Goal: Navigation & Orientation: Find specific page/section

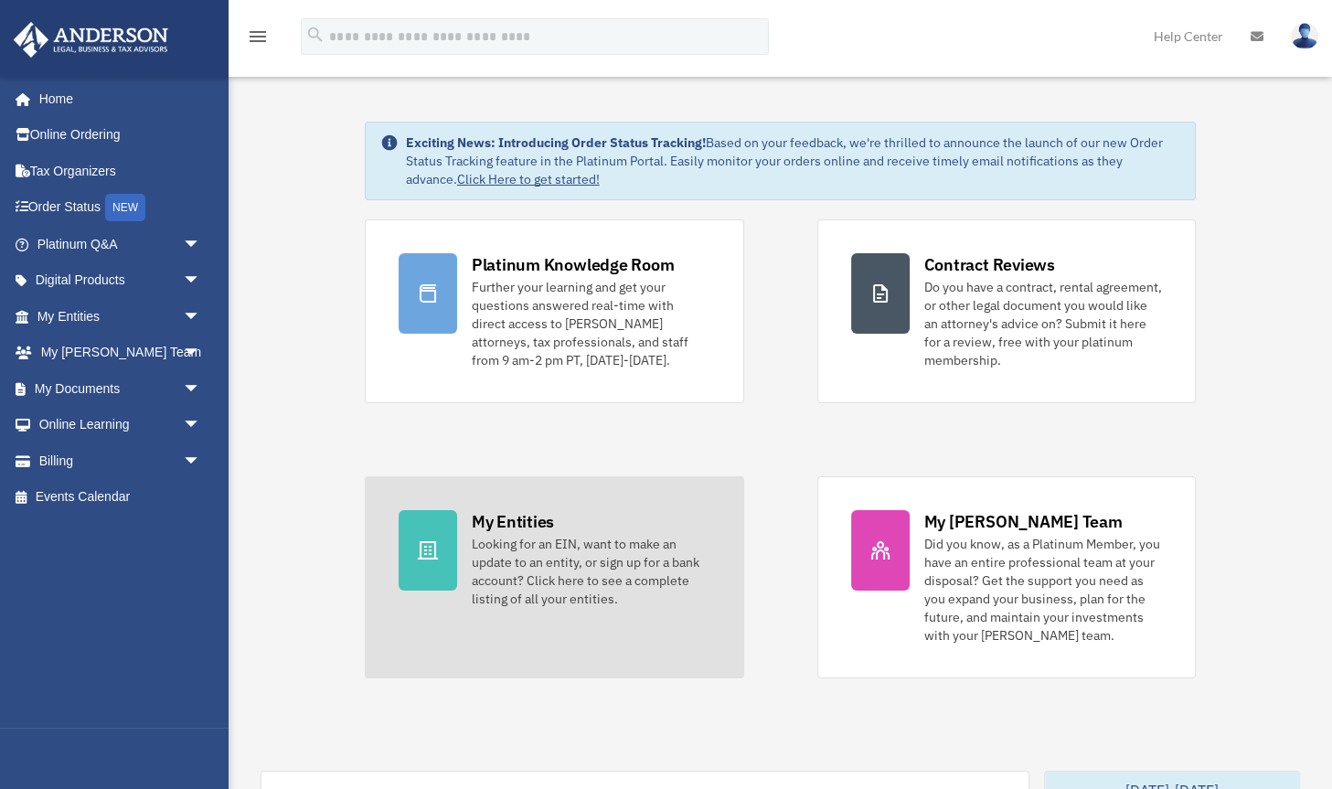
click at [509, 531] on div "My Entities Looking for an EIN, want to make an update to an entity, or sign up…" at bounding box center [591, 559] width 239 height 98
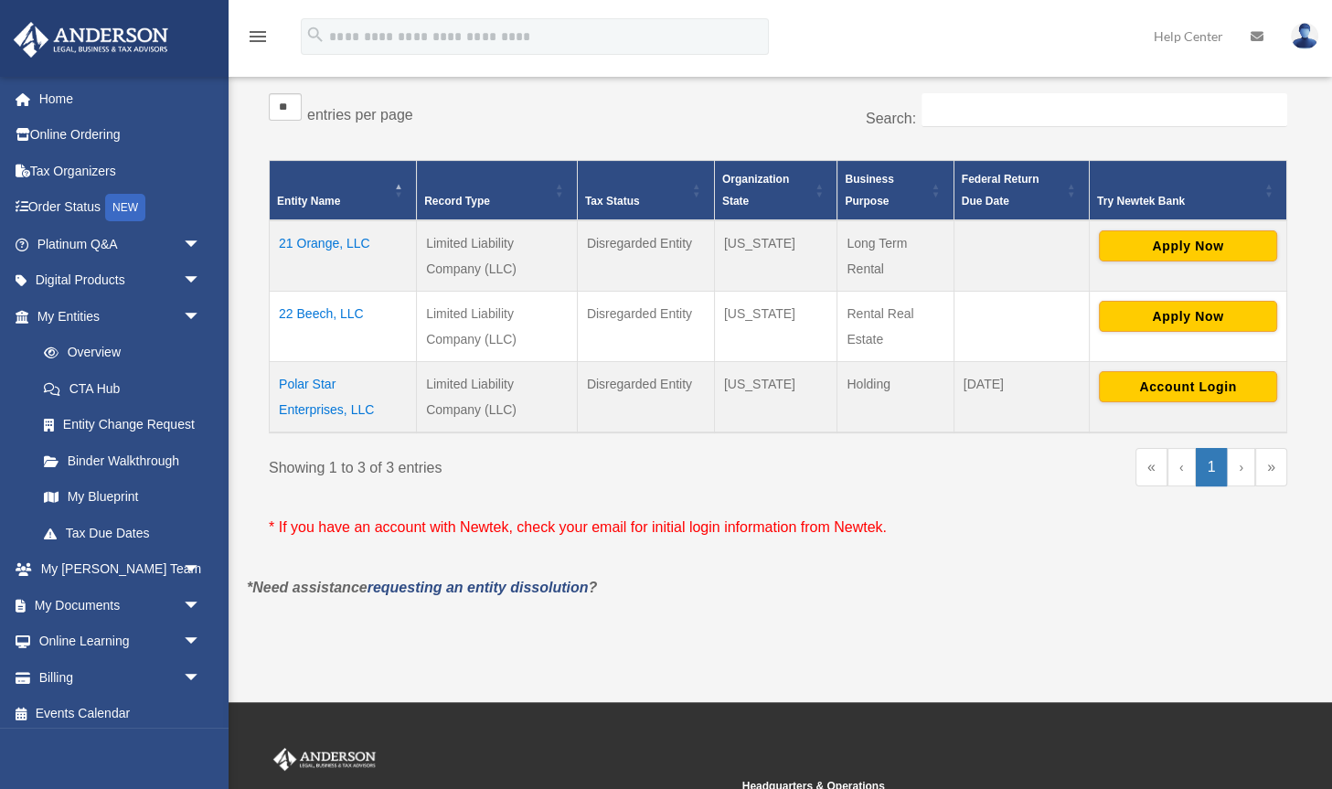
scroll to position [297, 0]
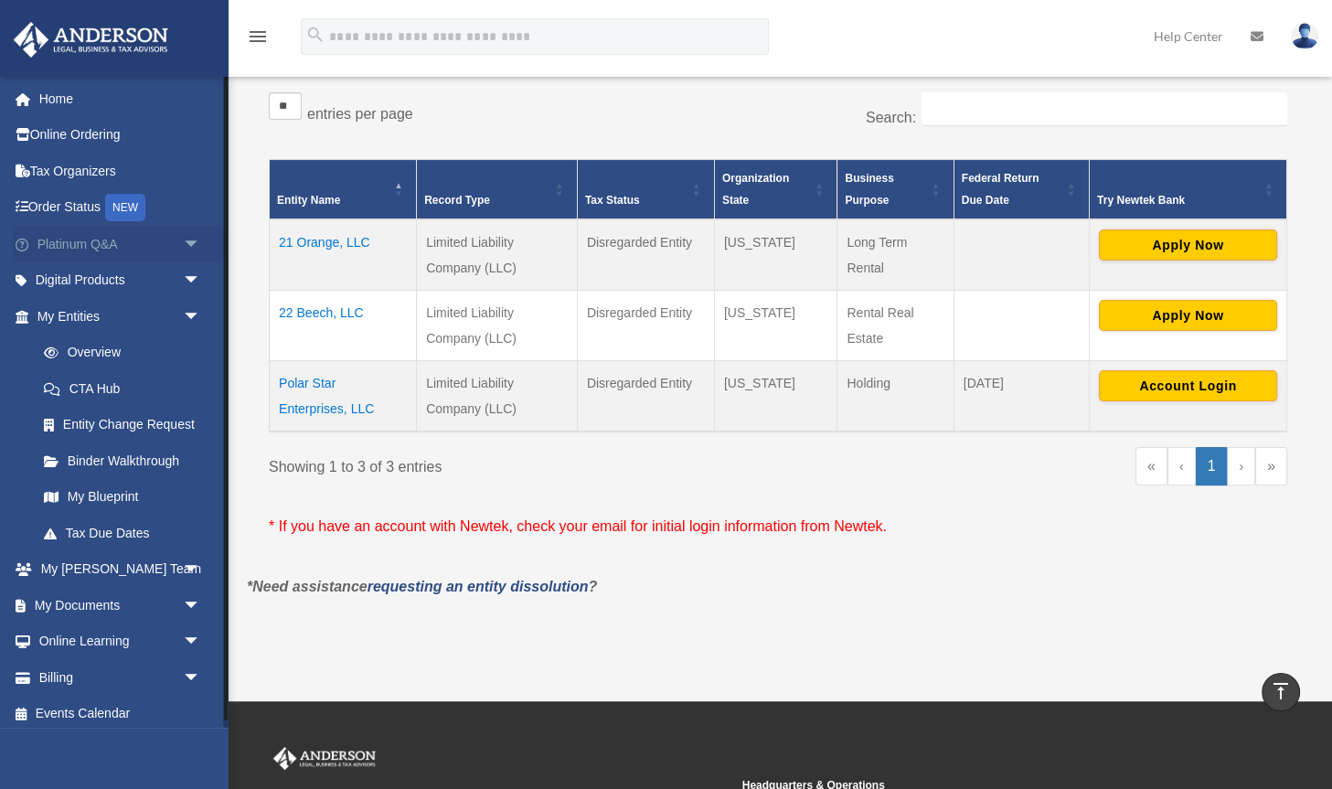
click at [191, 242] on span "arrow_drop_down" at bounding box center [201, 244] width 37 height 37
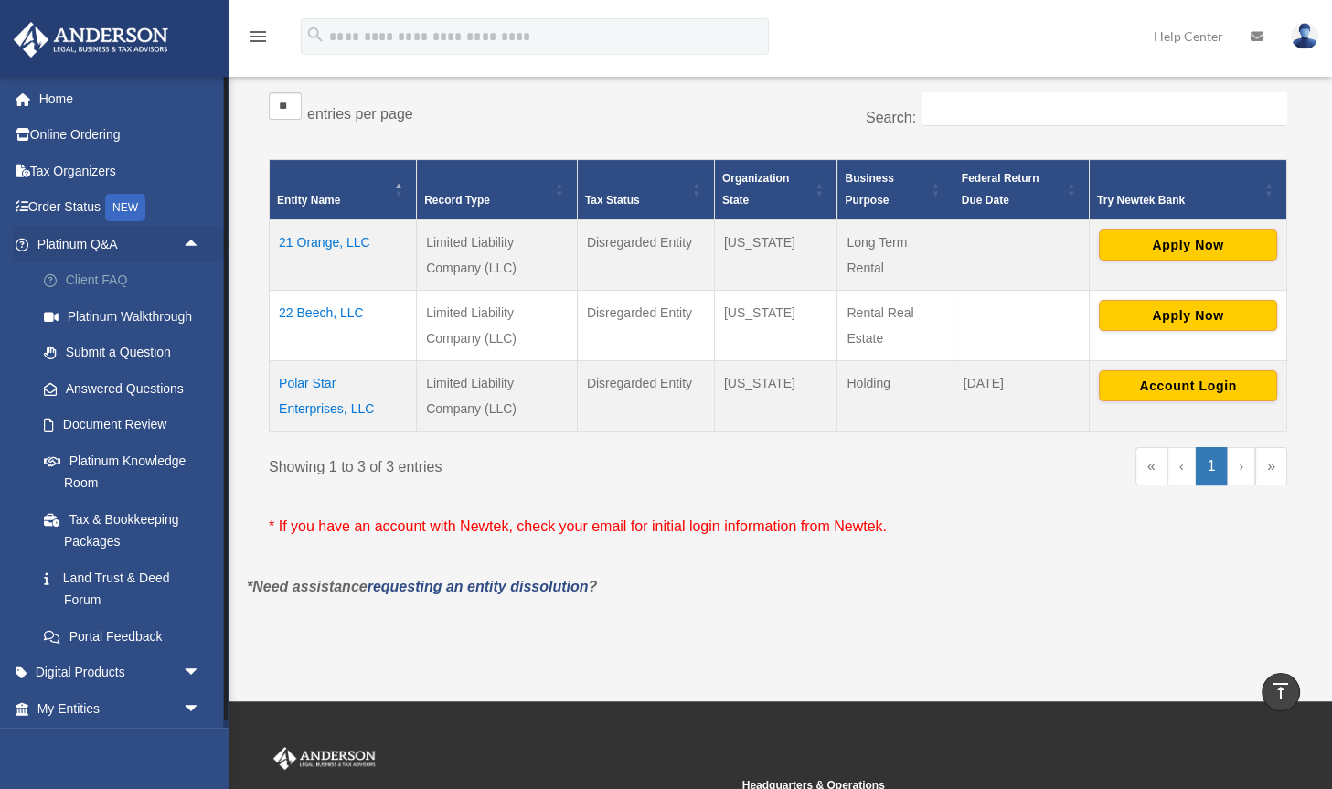
click at [112, 273] on link "Client FAQ" at bounding box center [127, 280] width 203 height 37
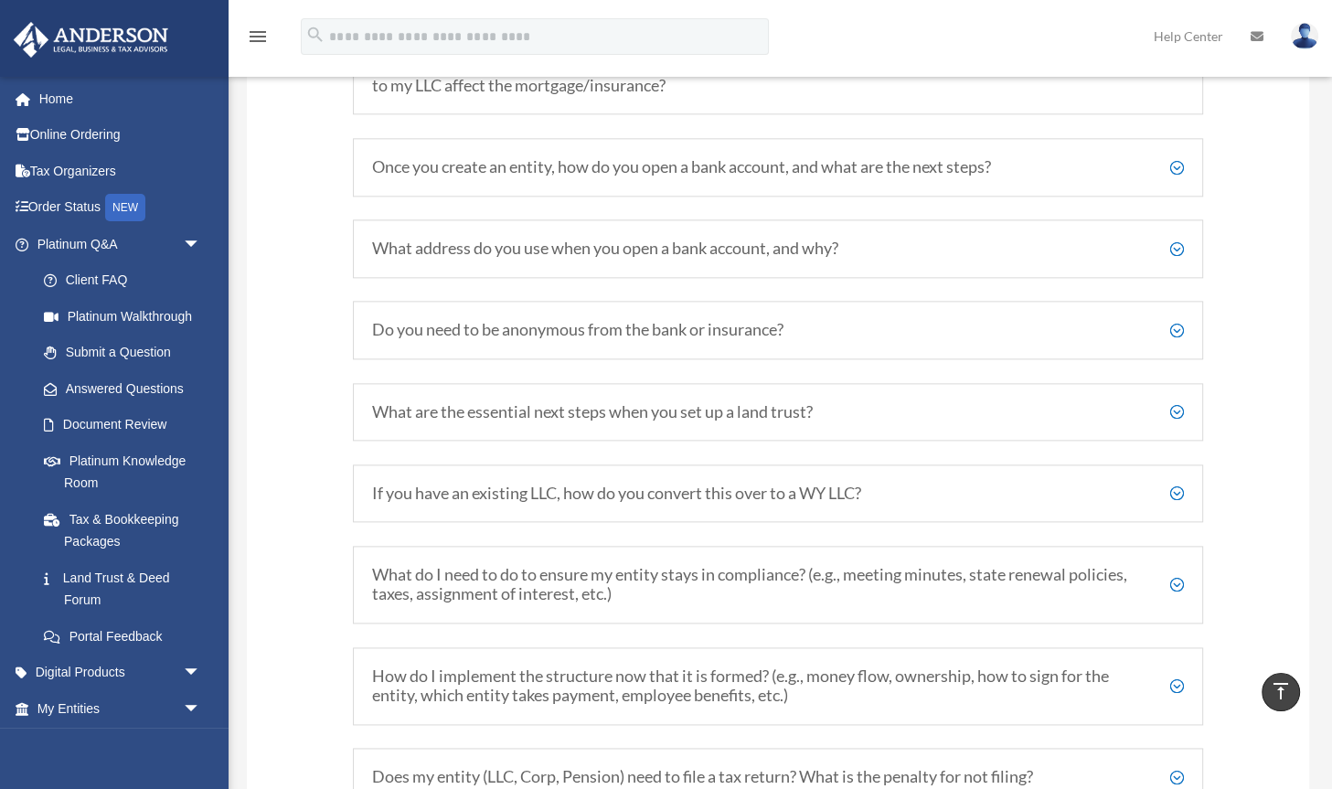
scroll to position [2165, 0]
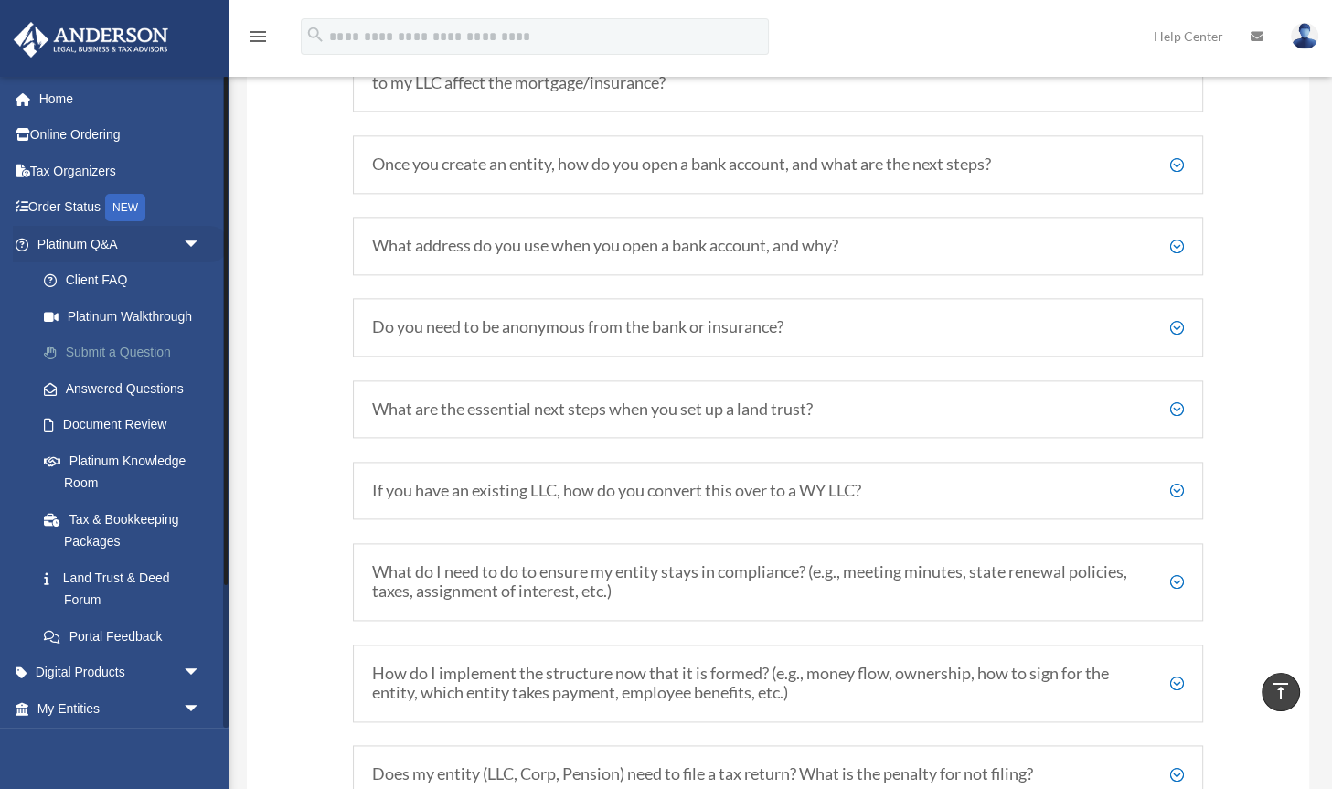
click at [156, 351] on link "Submit a Question" at bounding box center [127, 353] width 203 height 37
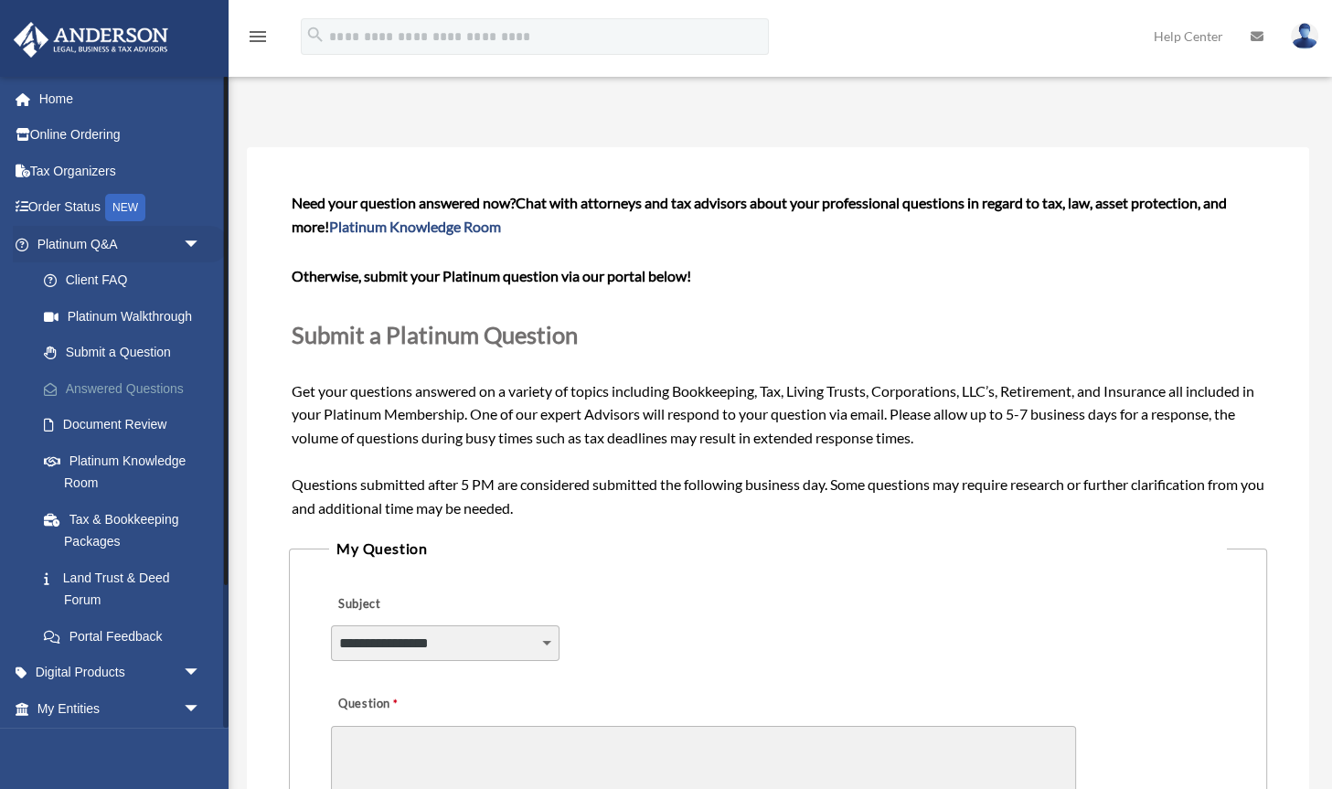
click at [168, 391] on link "Answered Questions" at bounding box center [127, 388] width 203 height 37
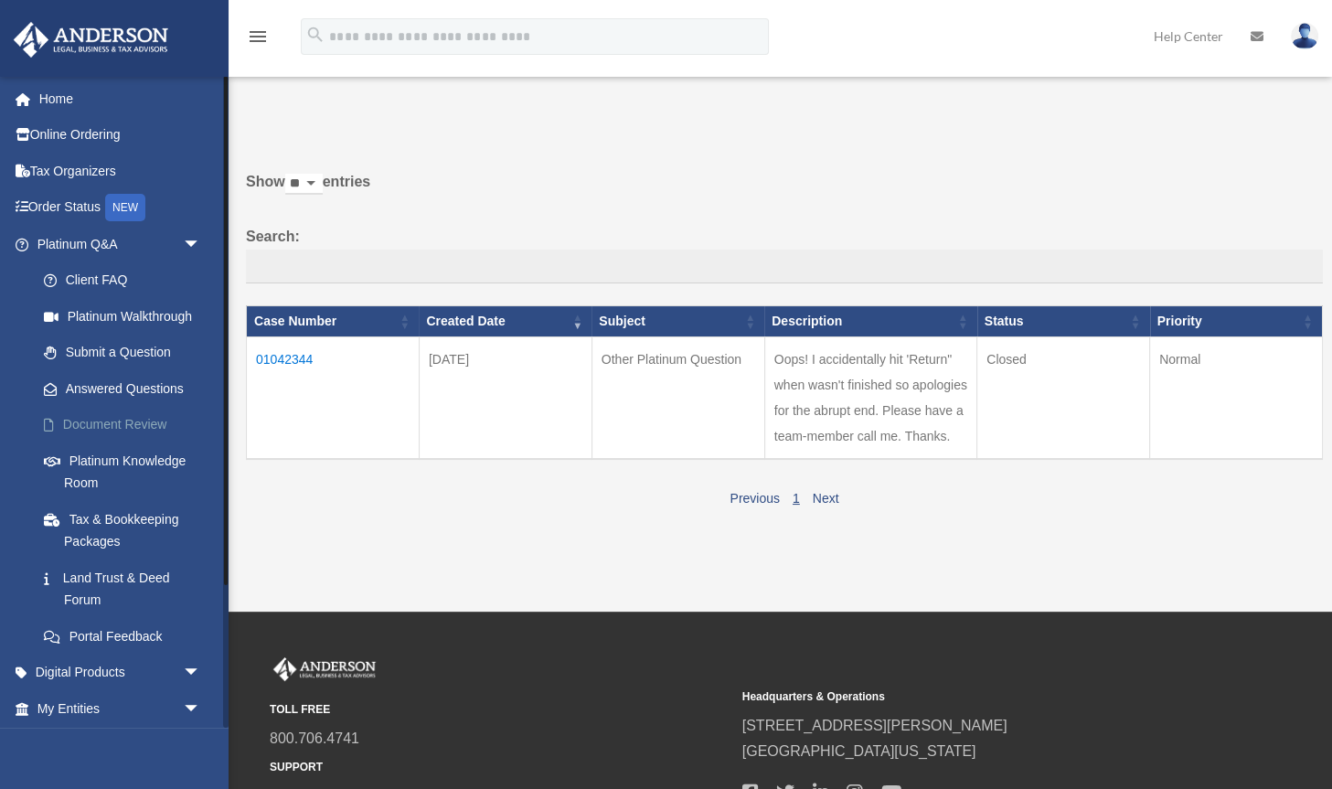
click at [134, 424] on link "Document Review" at bounding box center [127, 425] width 203 height 37
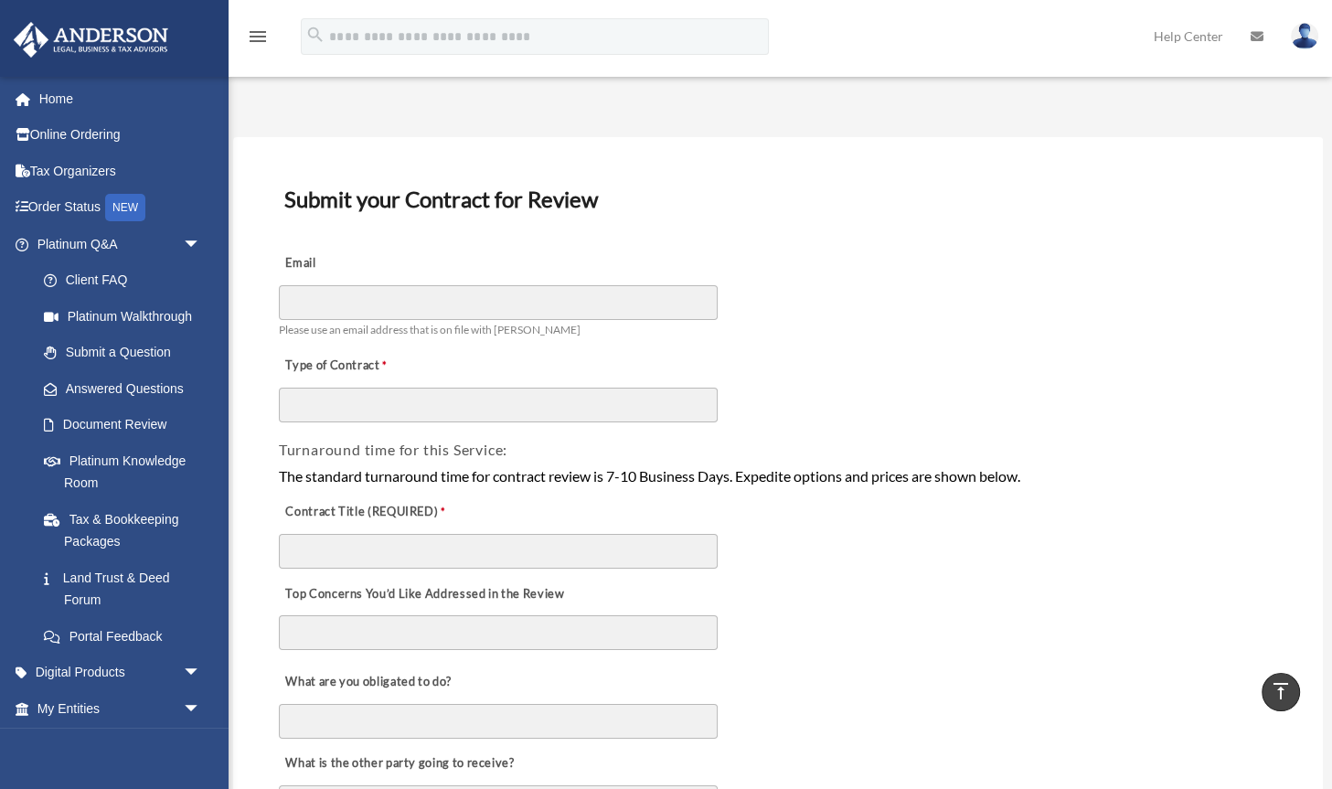
scroll to position [5, 0]
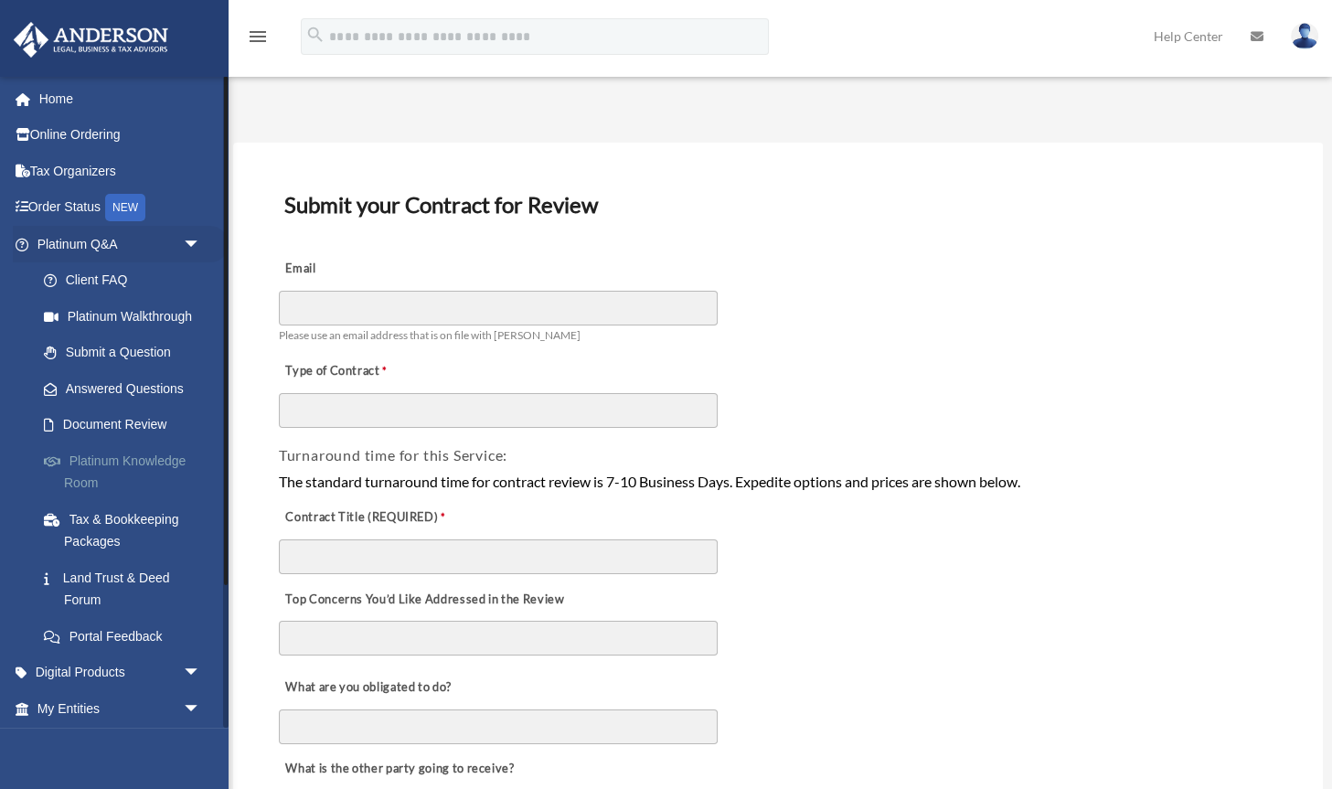
click at [180, 456] on link "Platinum Knowledge Room" at bounding box center [127, 472] width 203 height 59
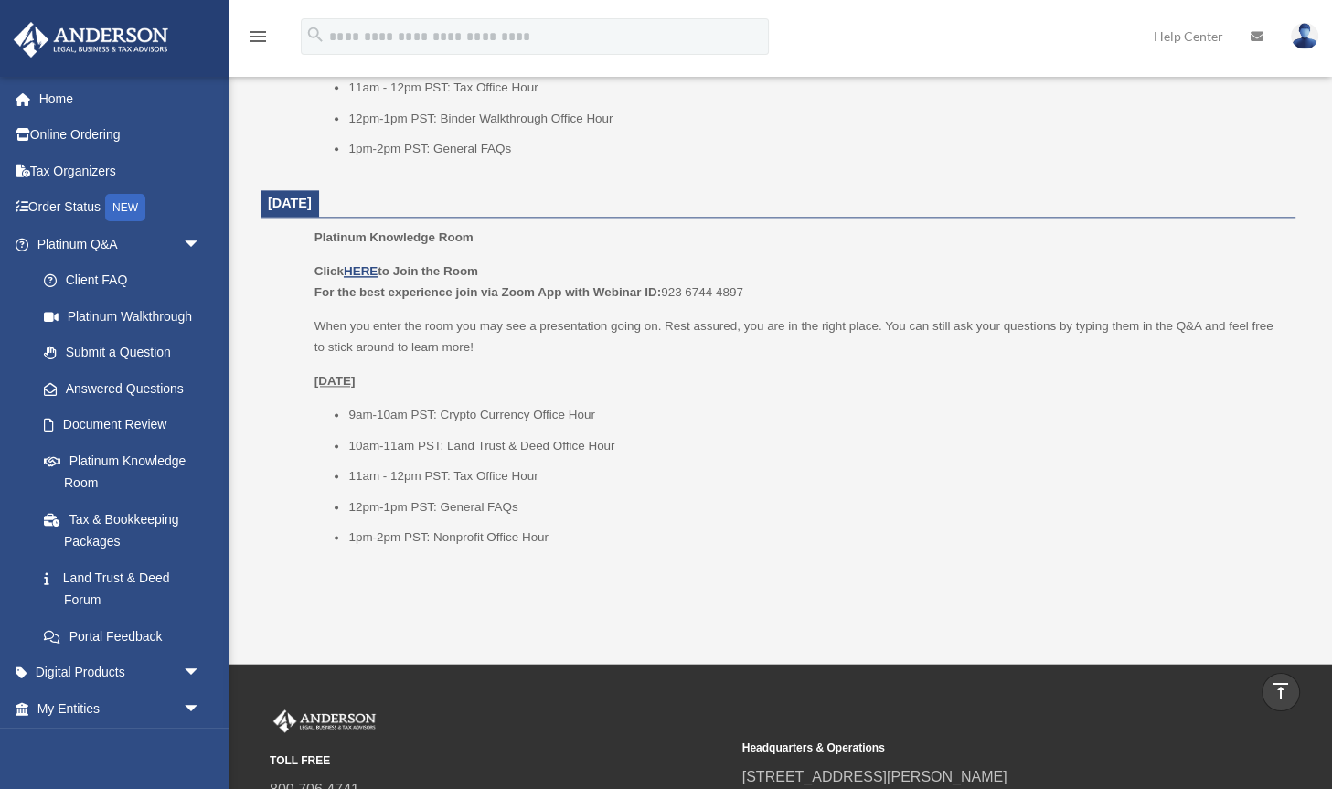
scroll to position [2198, 0]
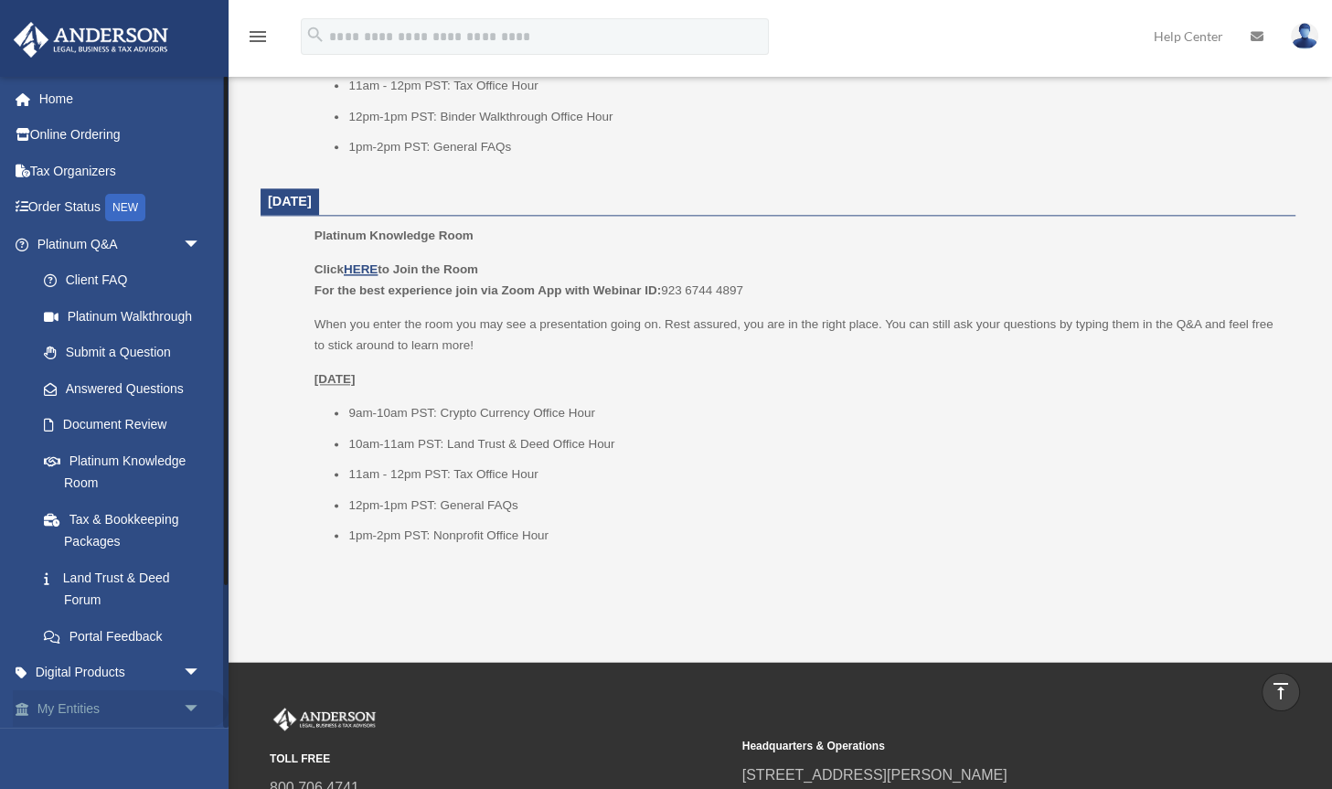
click at [97, 702] on link "My Entities arrow_drop_down" at bounding box center [121, 708] width 216 height 37
click at [193, 703] on span "arrow_drop_down" at bounding box center [201, 708] width 37 height 37
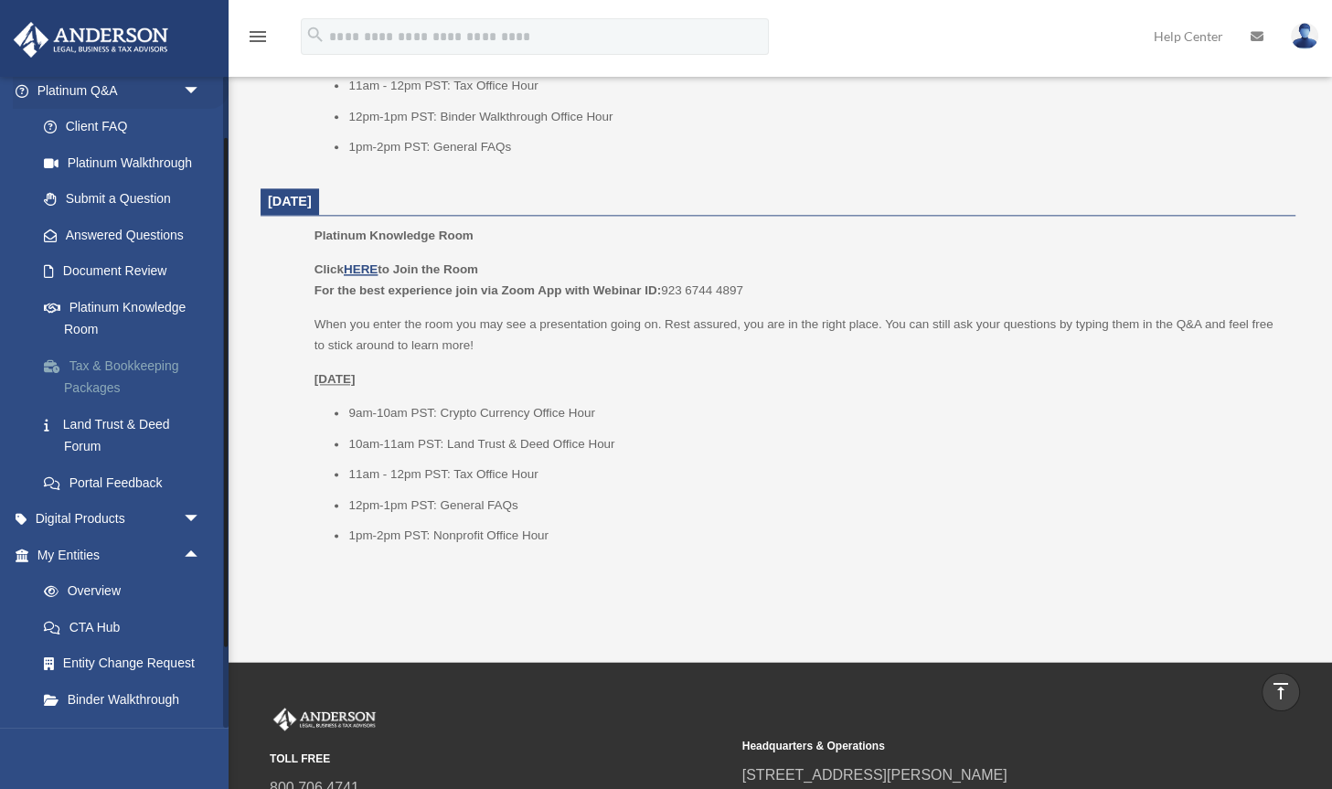
scroll to position [400, 0]
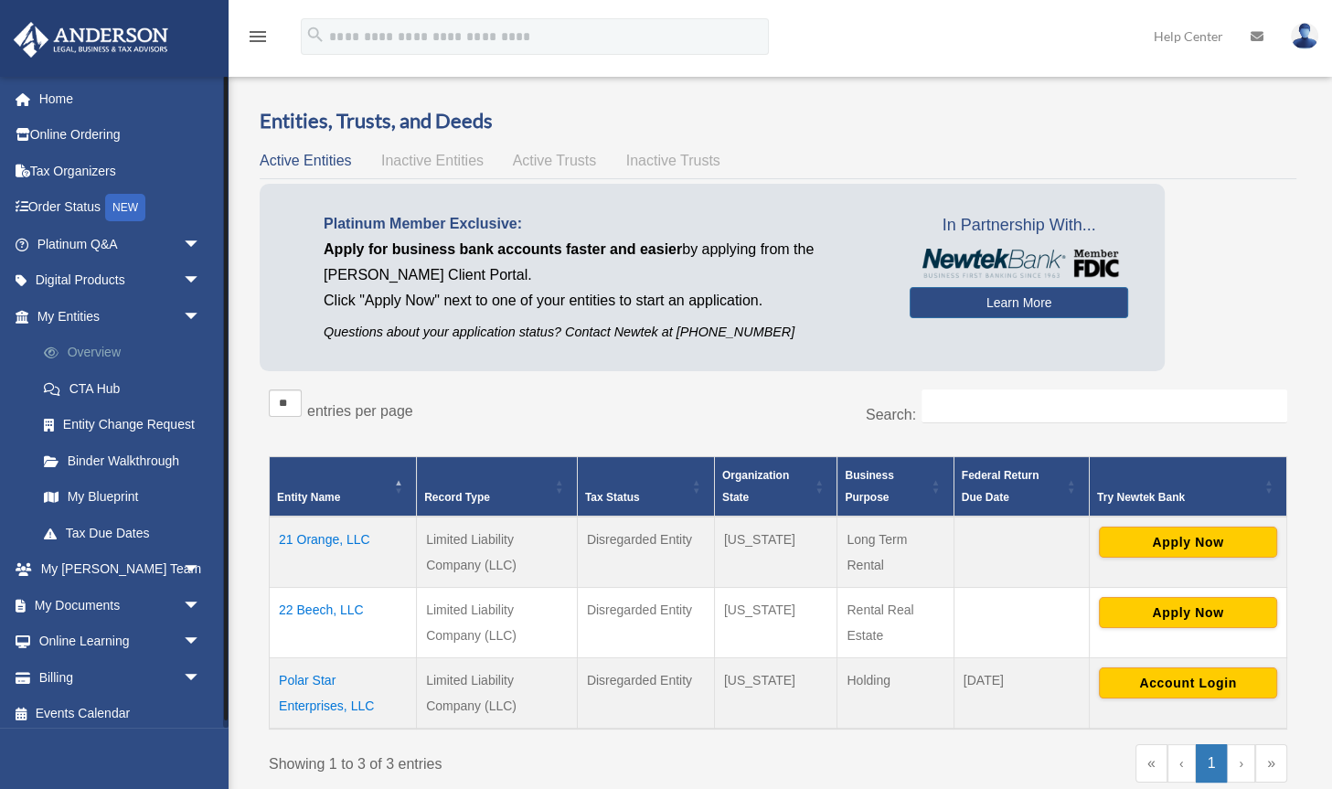
click at [73, 341] on link "Overview" at bounding box center [127, 353] width 203 height 37
click at [459, 159] on span "Inactive Entities" at bounding box center [432, 161] width 102 height 16
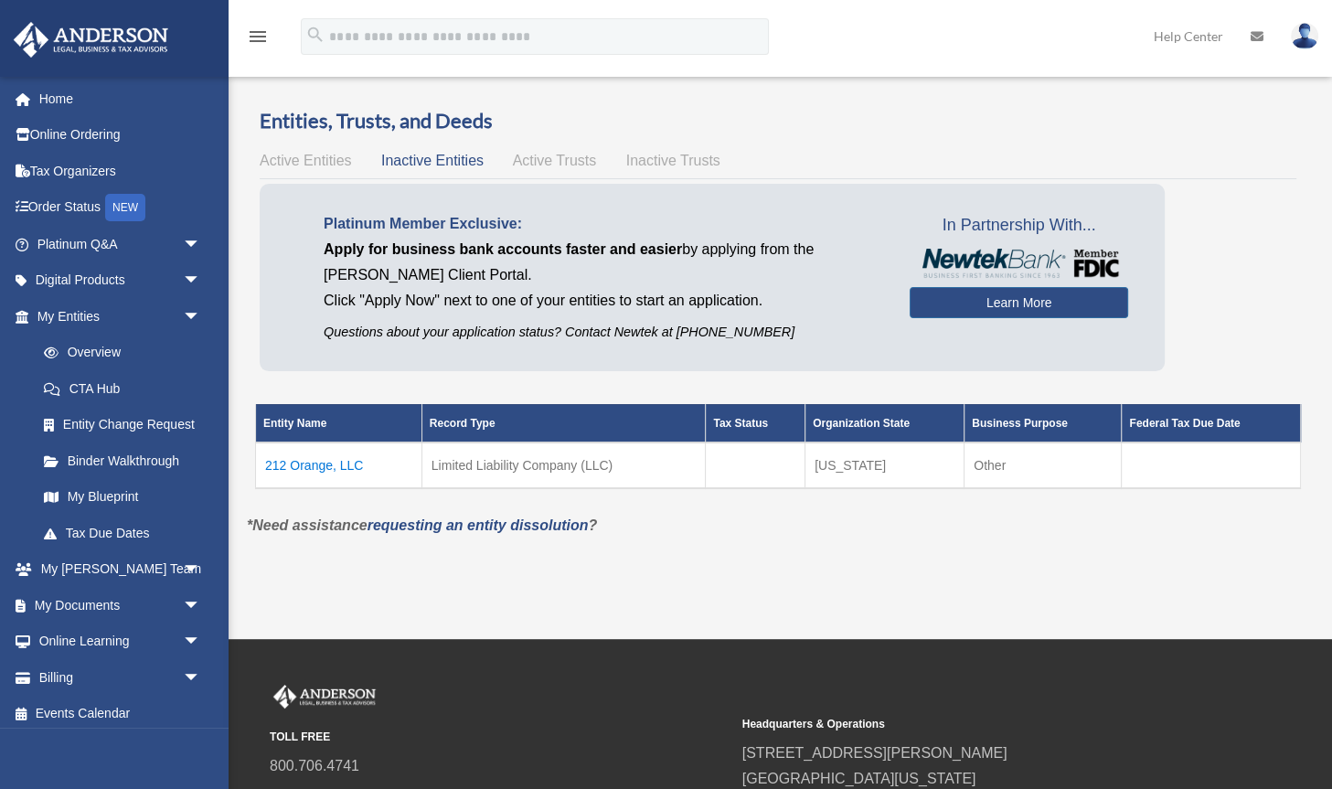
click at [539, 155] on span "Active Trusts" at bounding box center [555, 161] width 84 height 16
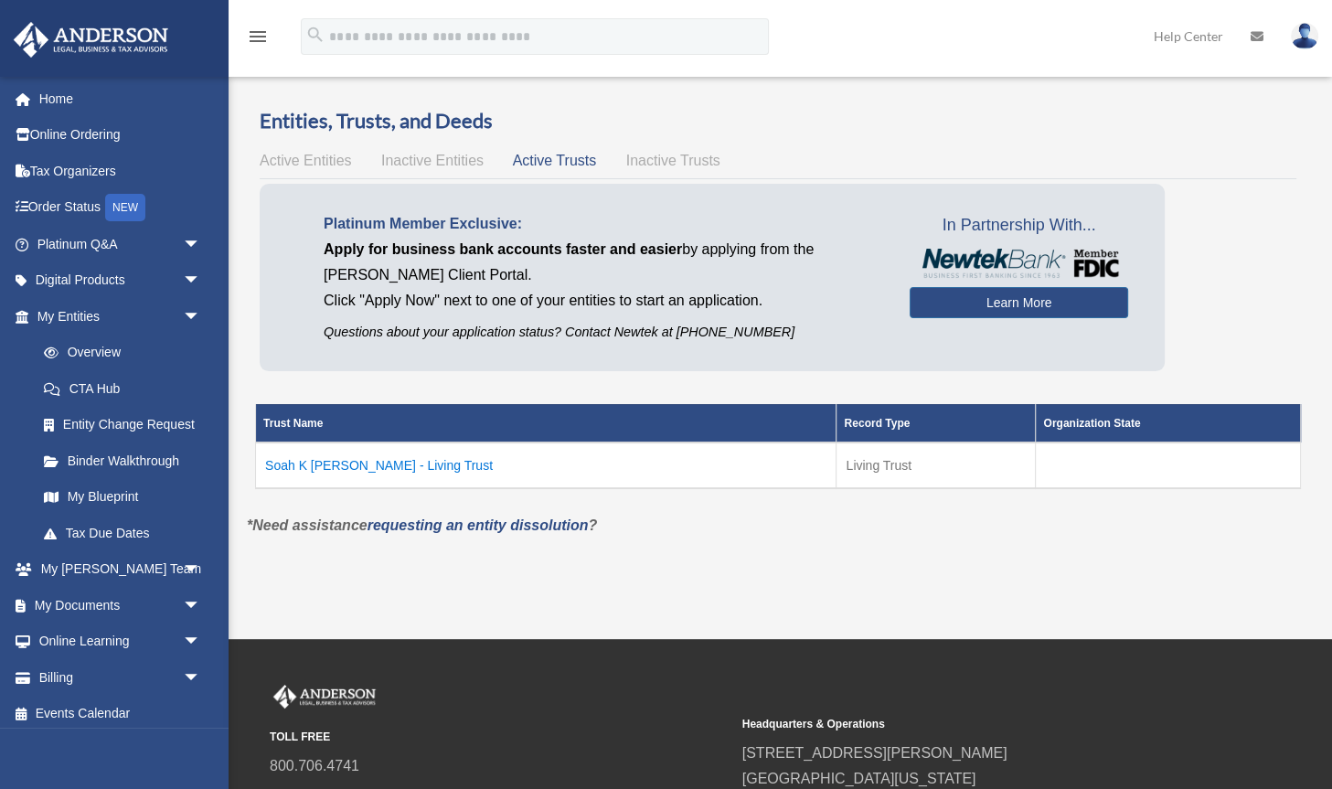
click at [646, 160] on span "Inactive Trusts" at bounding box center [673, 161] width 94 height 16
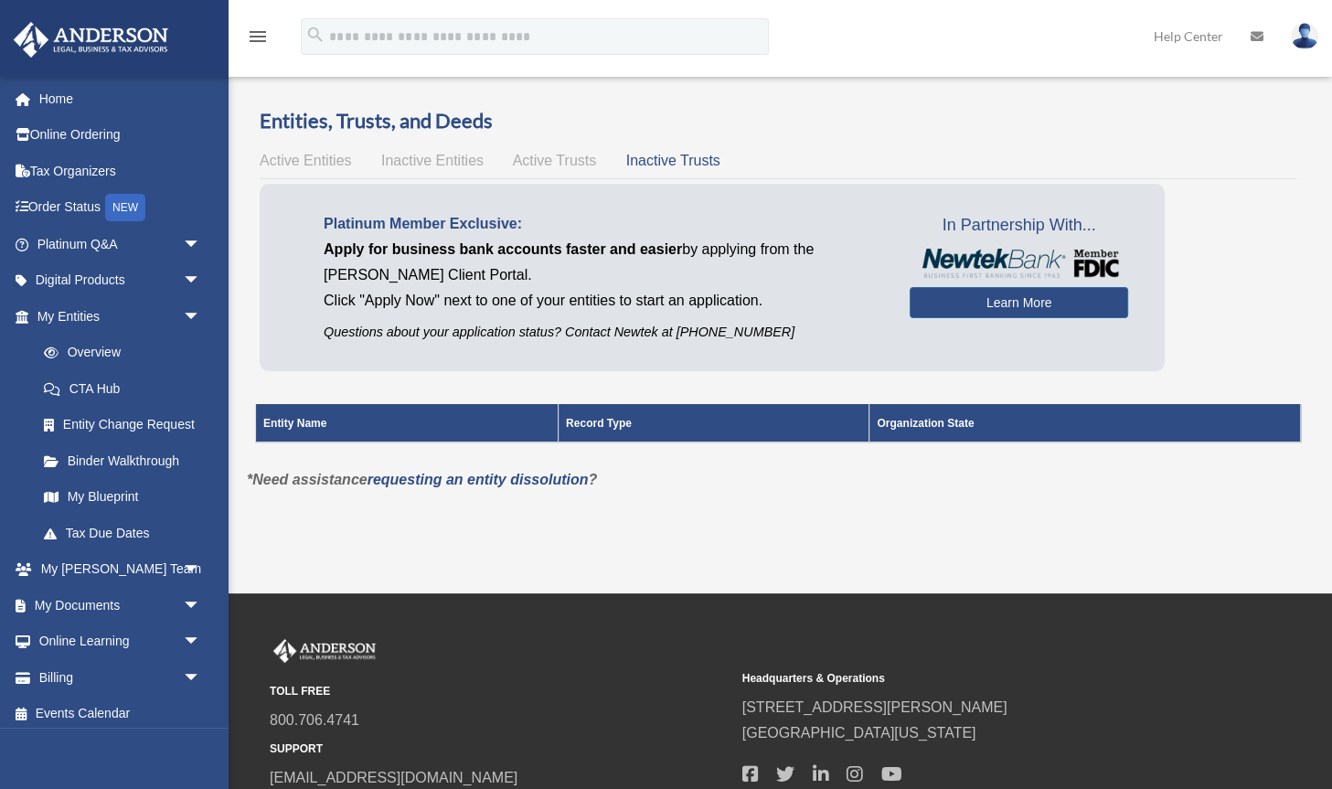
click at [568, 163] on span "Active Trusts" at bounding box center [555, 161] width 84 height 16
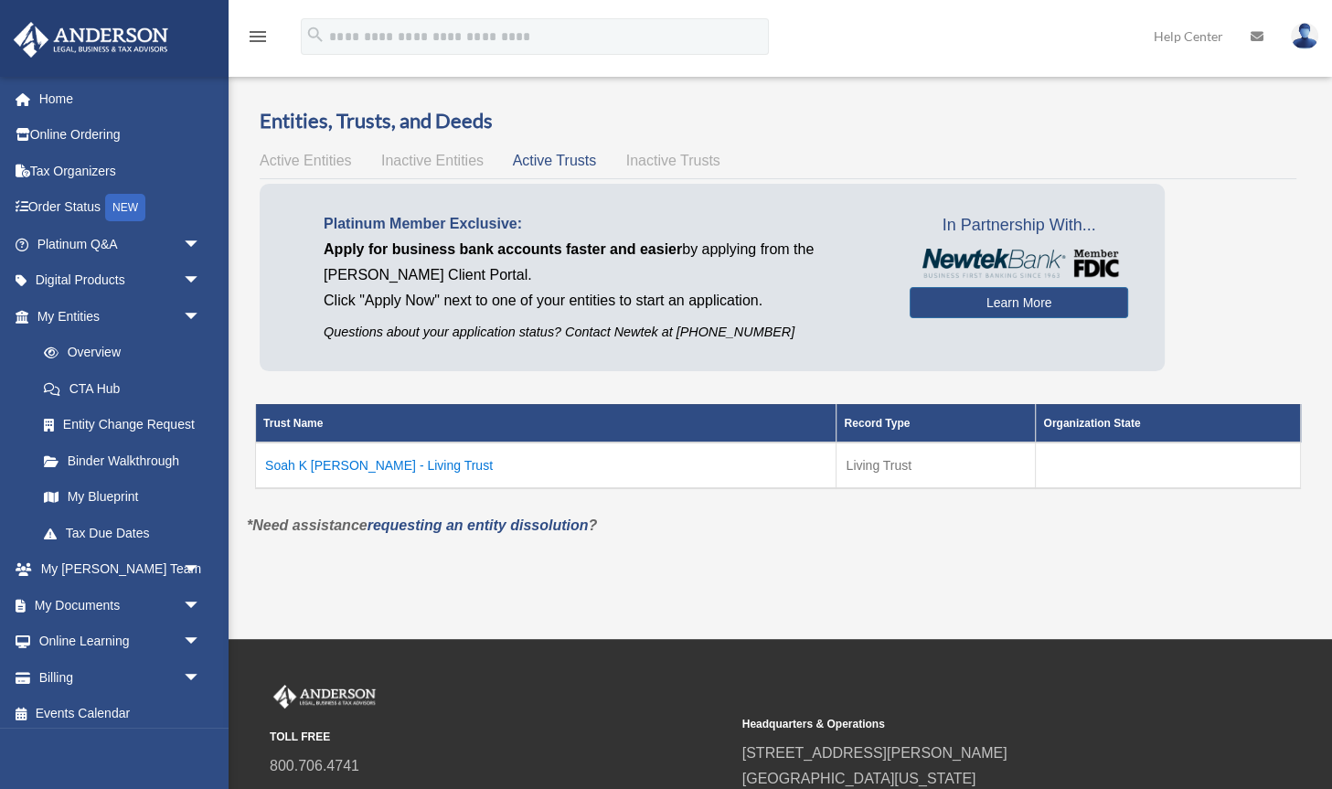
click at [329, 157] on span "Active Entities" at bounding box center [305, 161] width 91 height 16
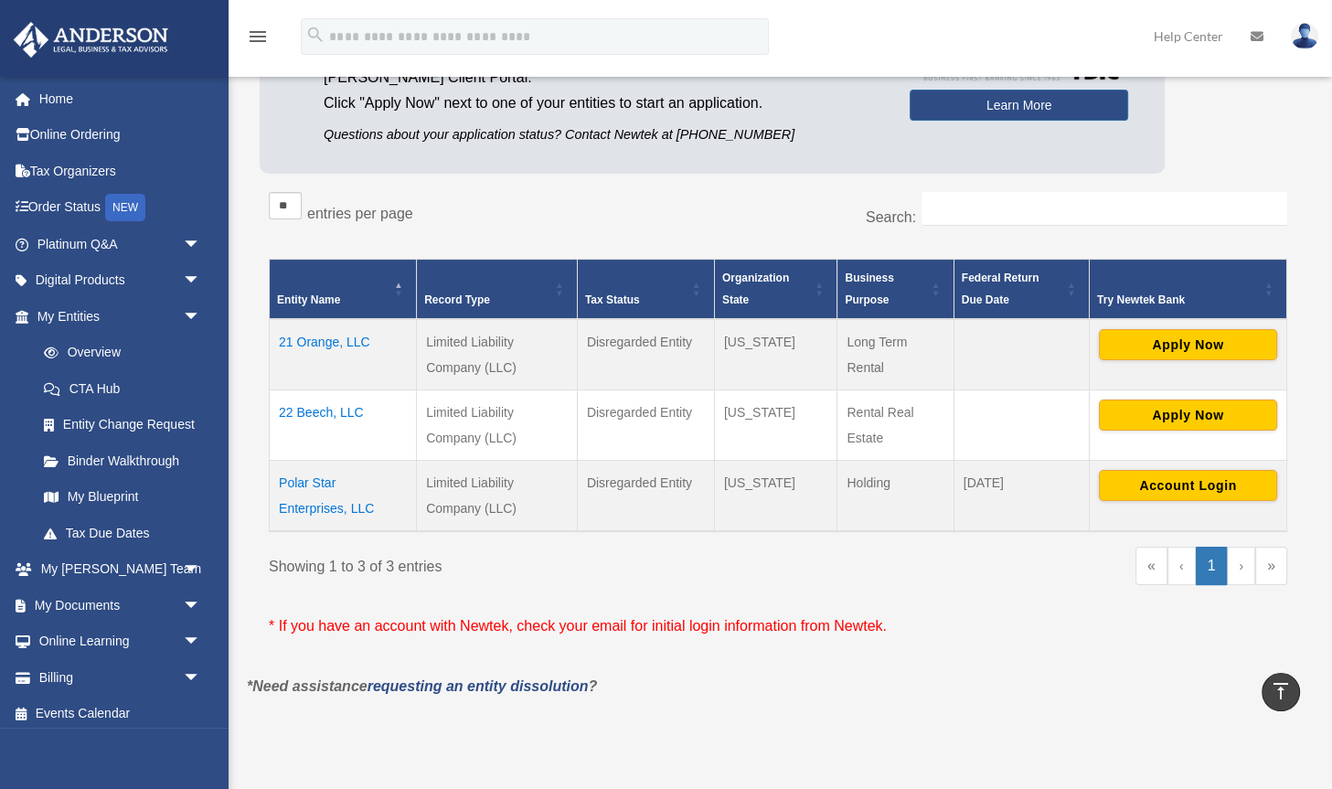
scroll to position [195, 0]
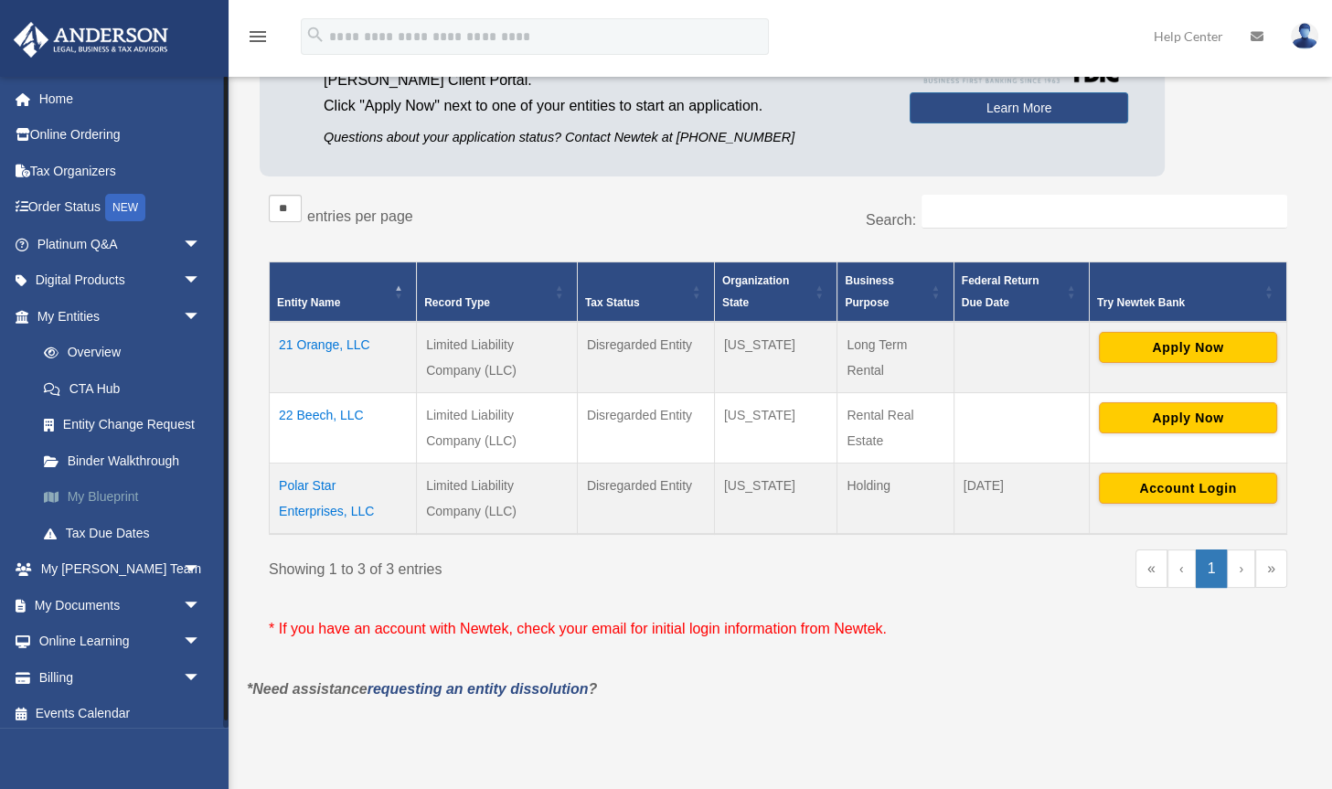
click at [125, 497] on link "My Blueprint" at bounding box center [127, 497] width 203 height 37
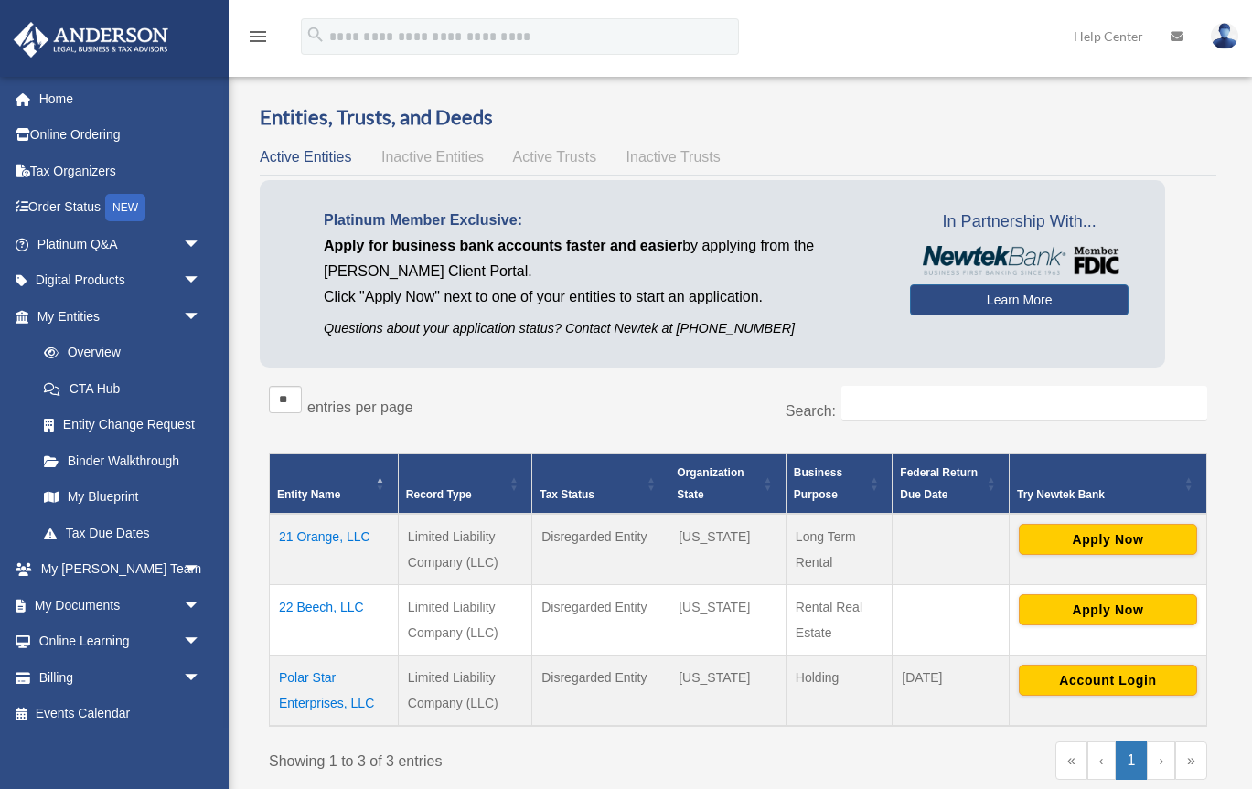
scroll to position [195, 0]
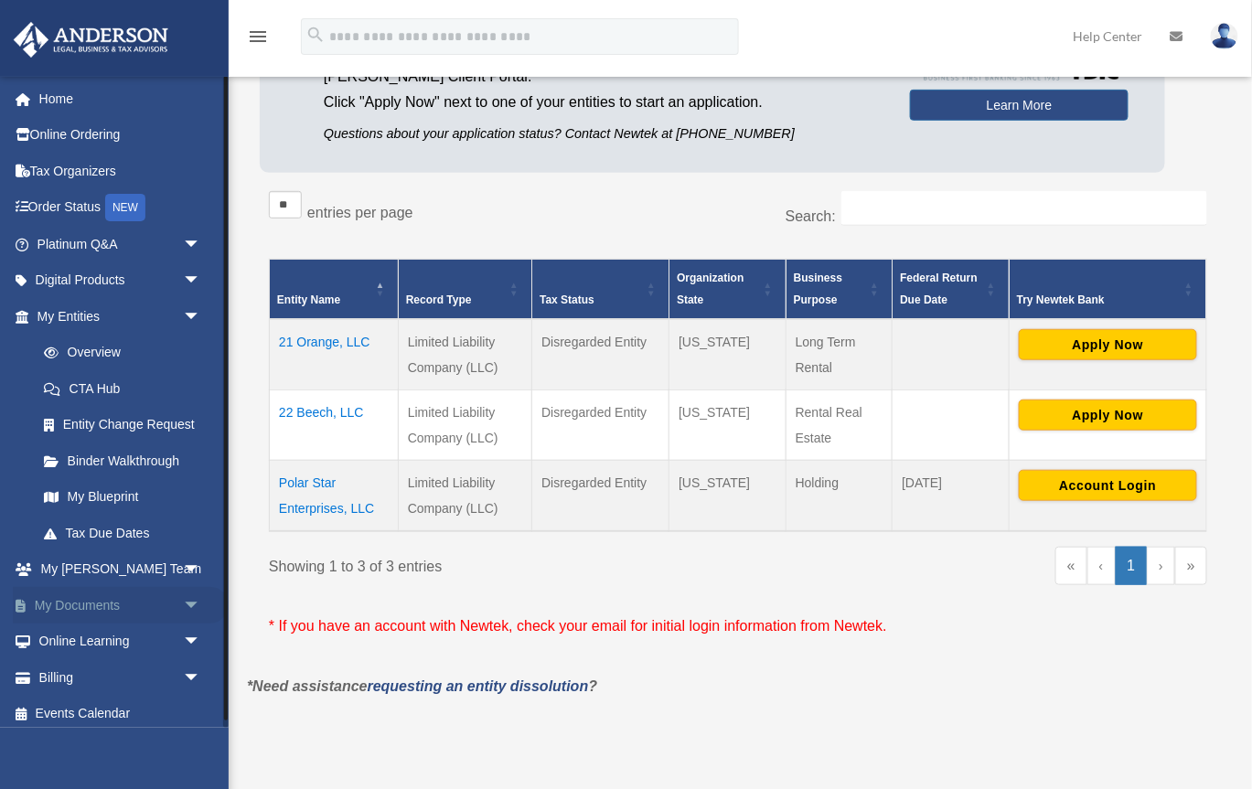
click at [186, 604] on span "arrow_drop_down" at bounding box center [201, 605] width 37 height 37
click at [77, 646] on link "Box" at bounding box center [127, 642] width 203 height 37
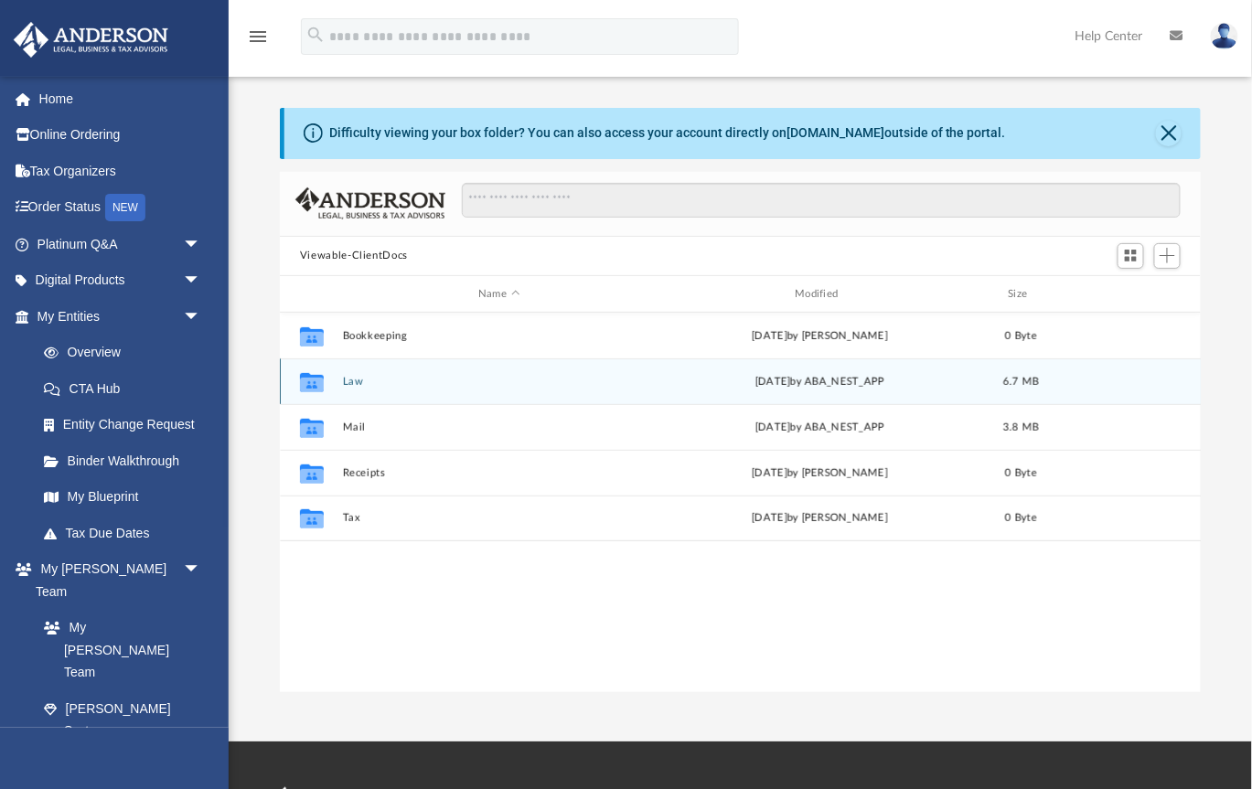
scroll to position [415, 921]
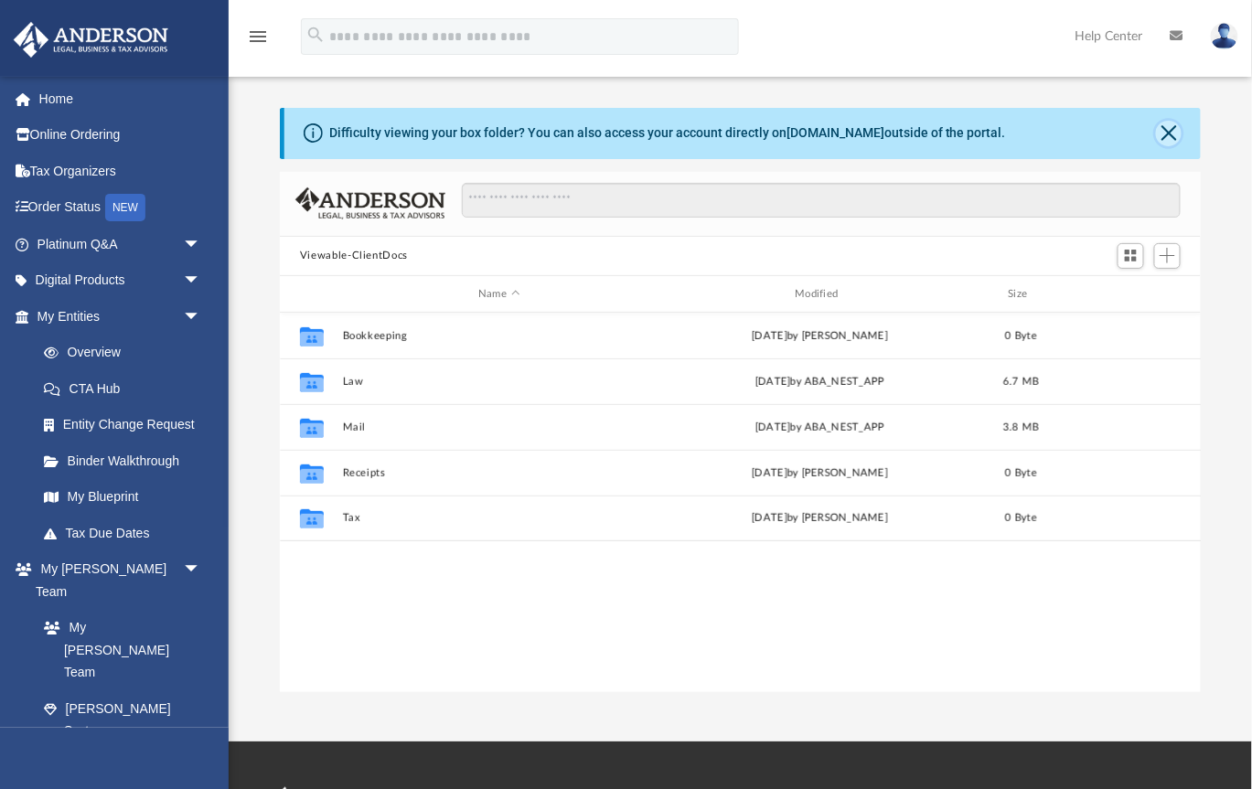
click at [1171, 133] on button "Close" at bounding box center [1169, 134] width 26 height 26
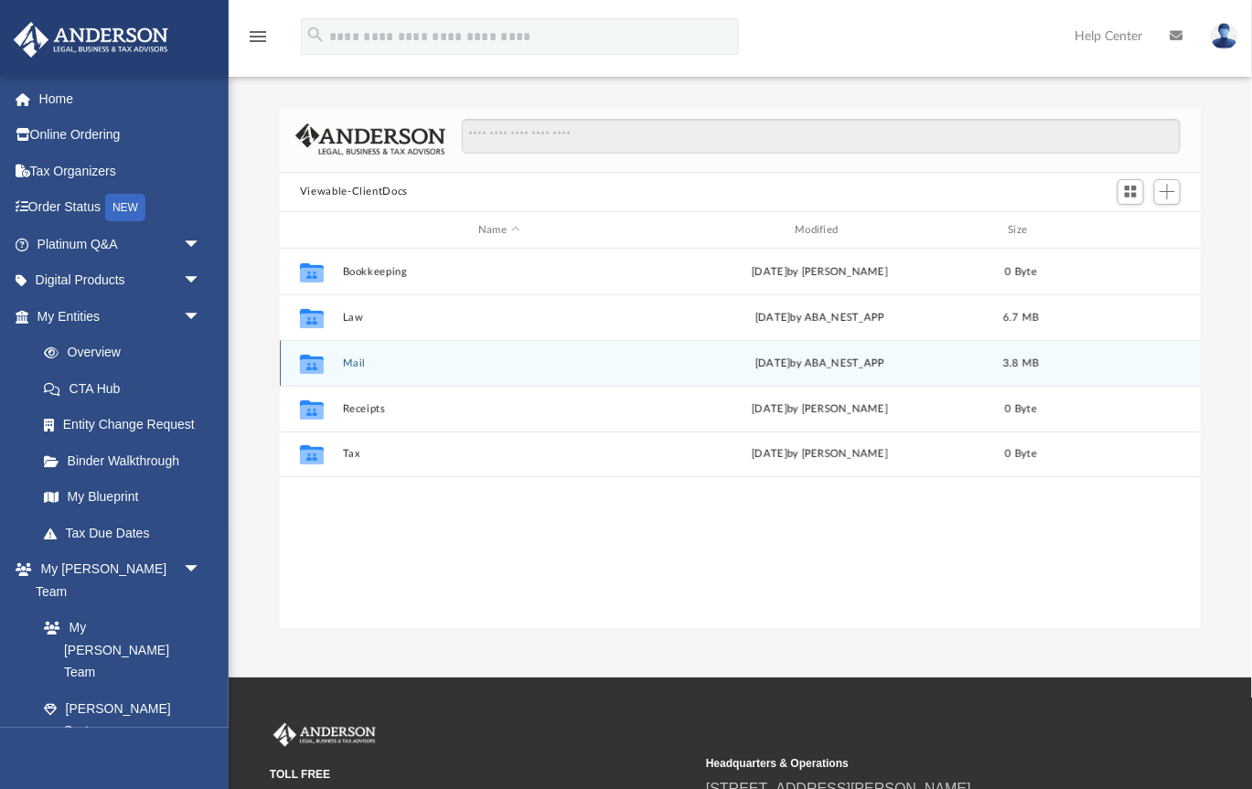
click at [341, 363] on div "Collaborated Folder Mail Wed Jul 23 2025 by ABA_NEST_APP 3.8 MB" at bounding box center [741, 363] width 922 height 46
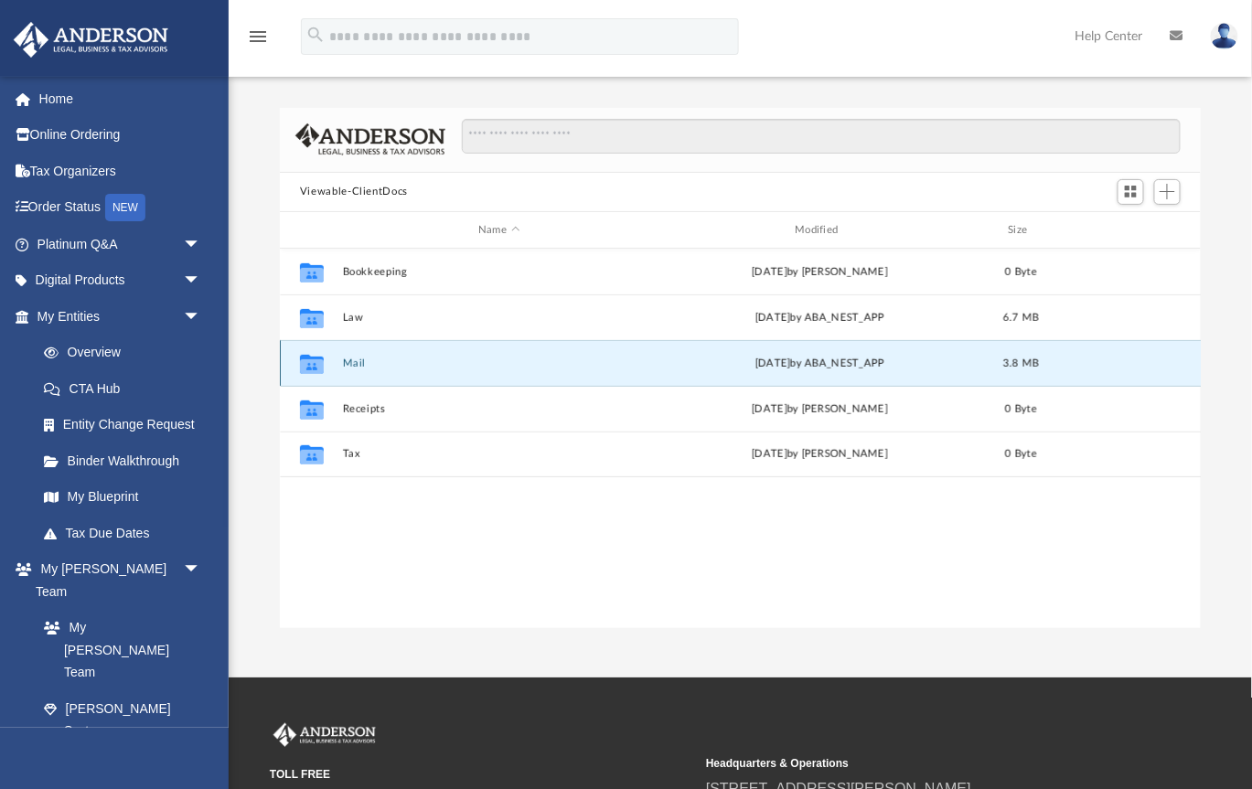
click at [314, 363] on icon "grid" at bounding box center [312, 364] width 24 height 19
click at [361, 358] on button "Mail" at bounding box center [498, 364] width 313 height 12
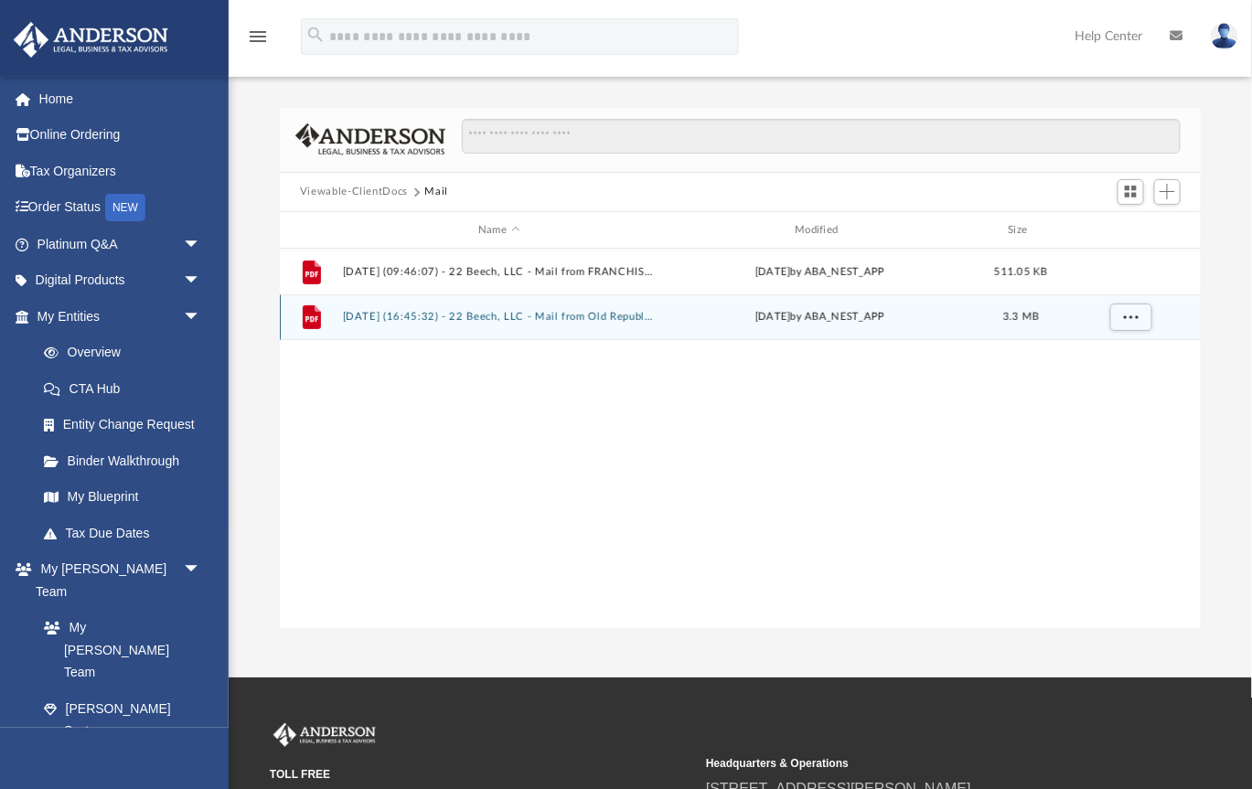
click at [313, 317] on icon "grid" at bounding box center [311, 318] width 13 height 5
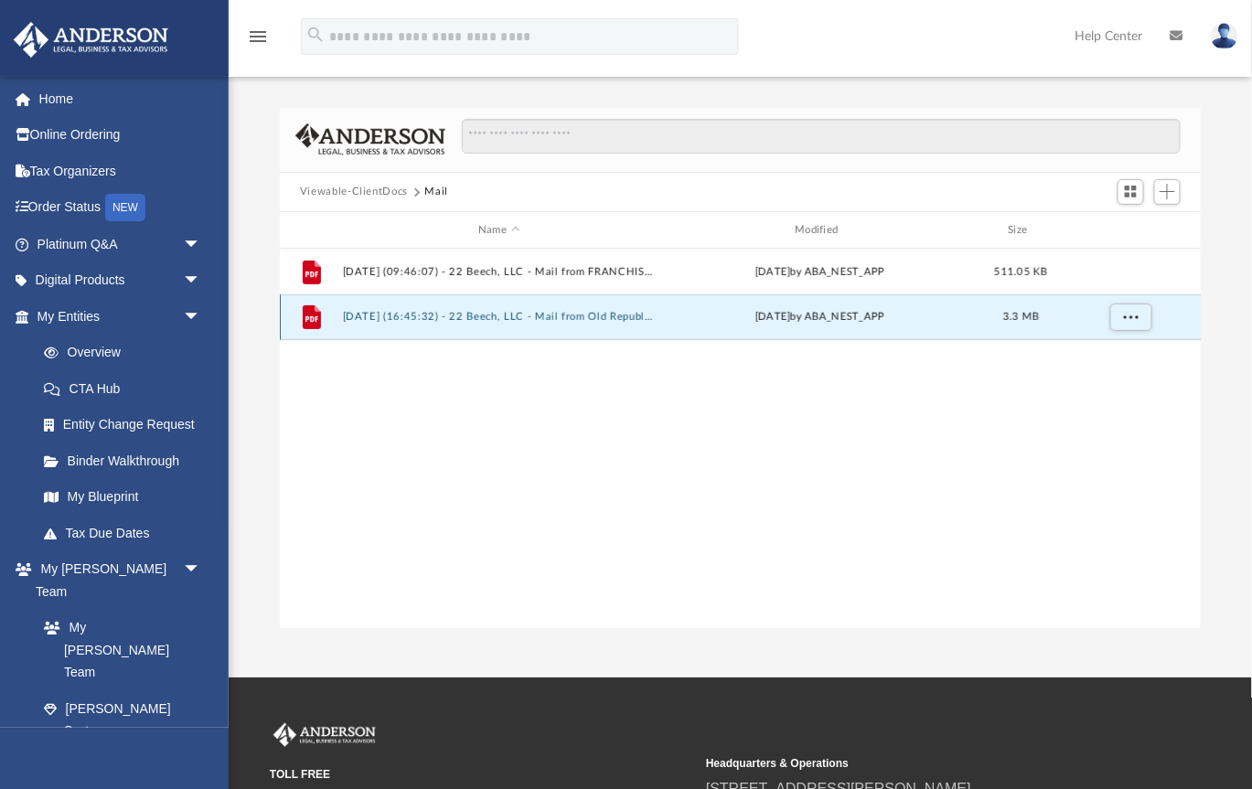
click at [369, 315] on button "2025.07.23 (16:45:32) - 22 Beech, LLC - Mail from Old Republic Title Company.pdf" at bounding box center [498, 318] width 313 height 12
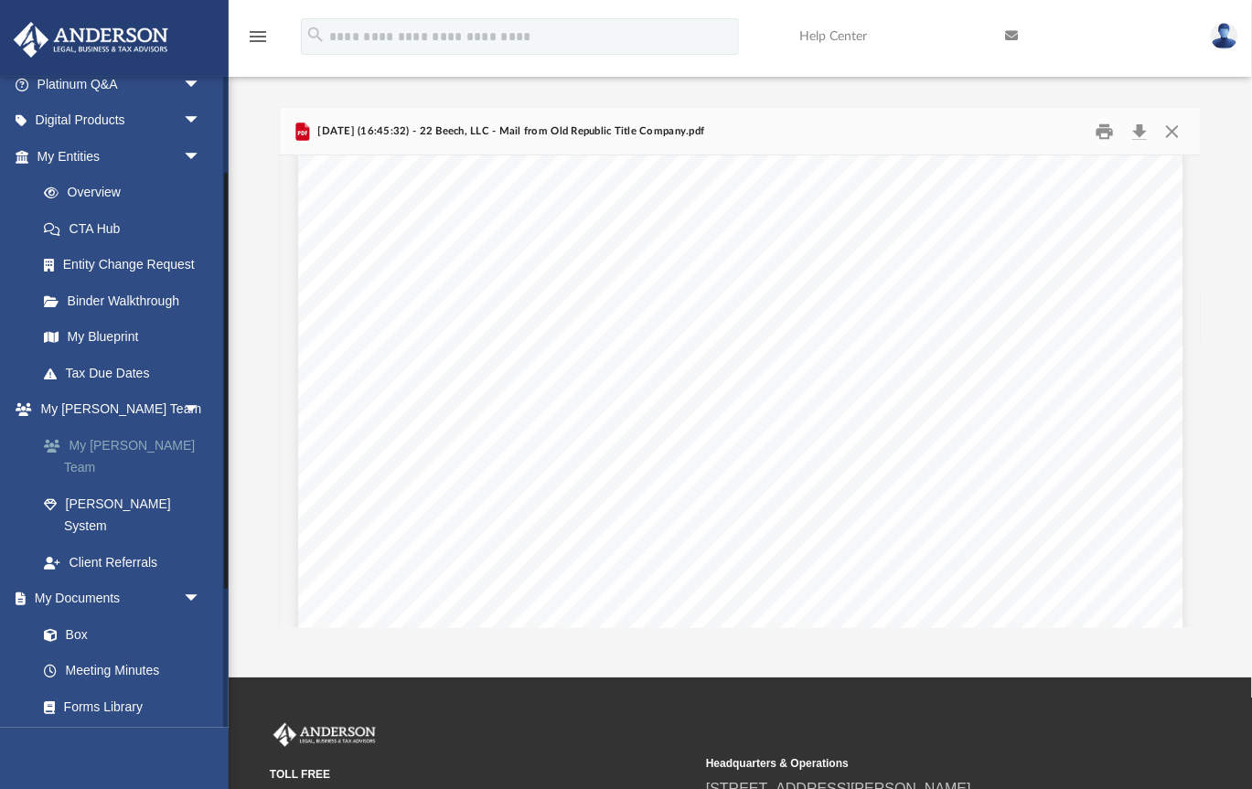
scroll to position [161, 0]
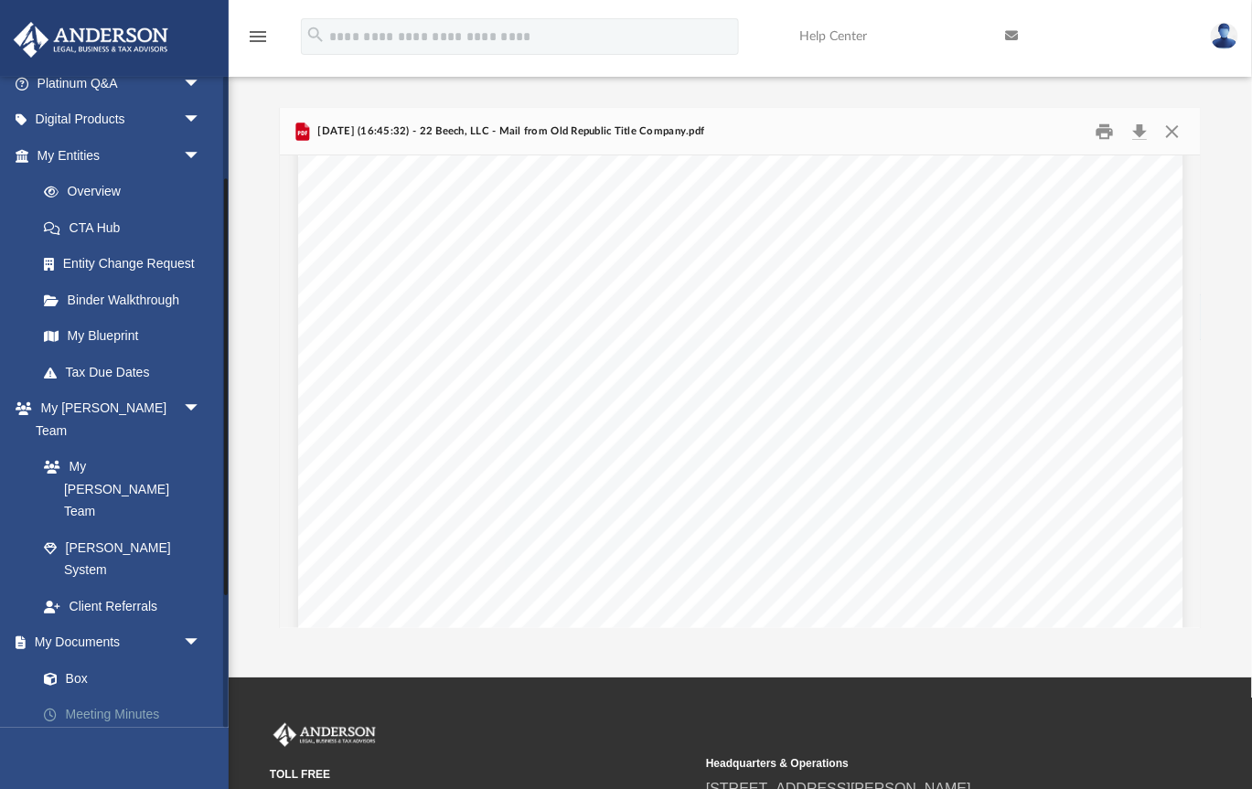
click at [136, 697] on link "Meeting Minutes" at bounding box center [127, 715] width 203 height 37
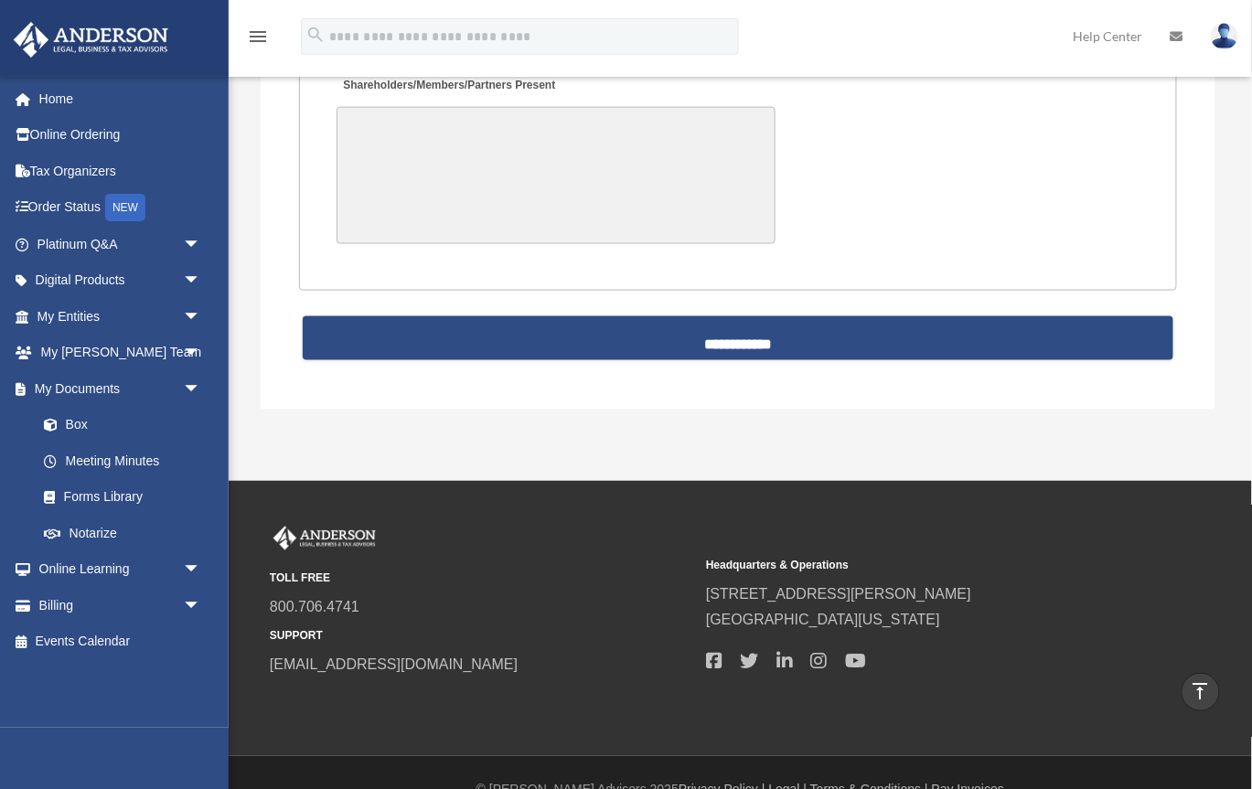
scroll to position [4847, 0]
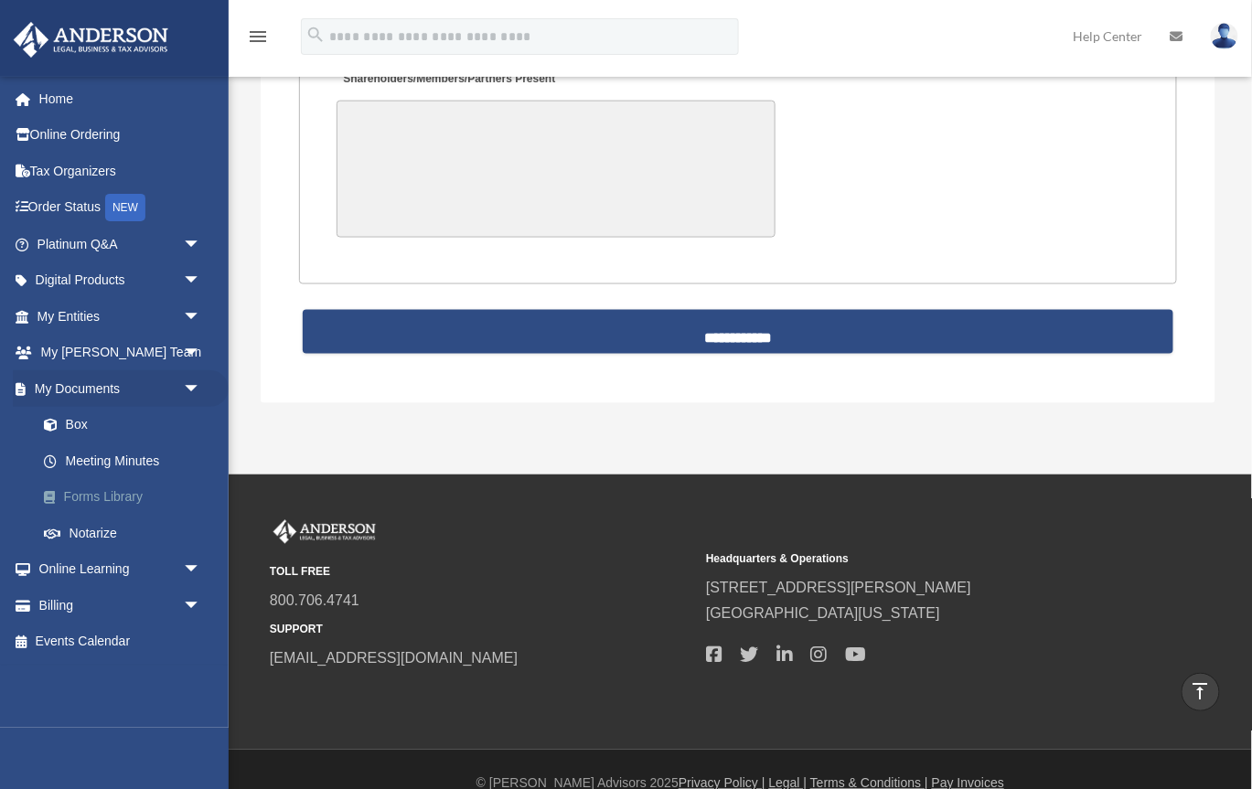
click at [136, 498] on link "Forms Library" at bounding box center [127, 497] width 203 height 37
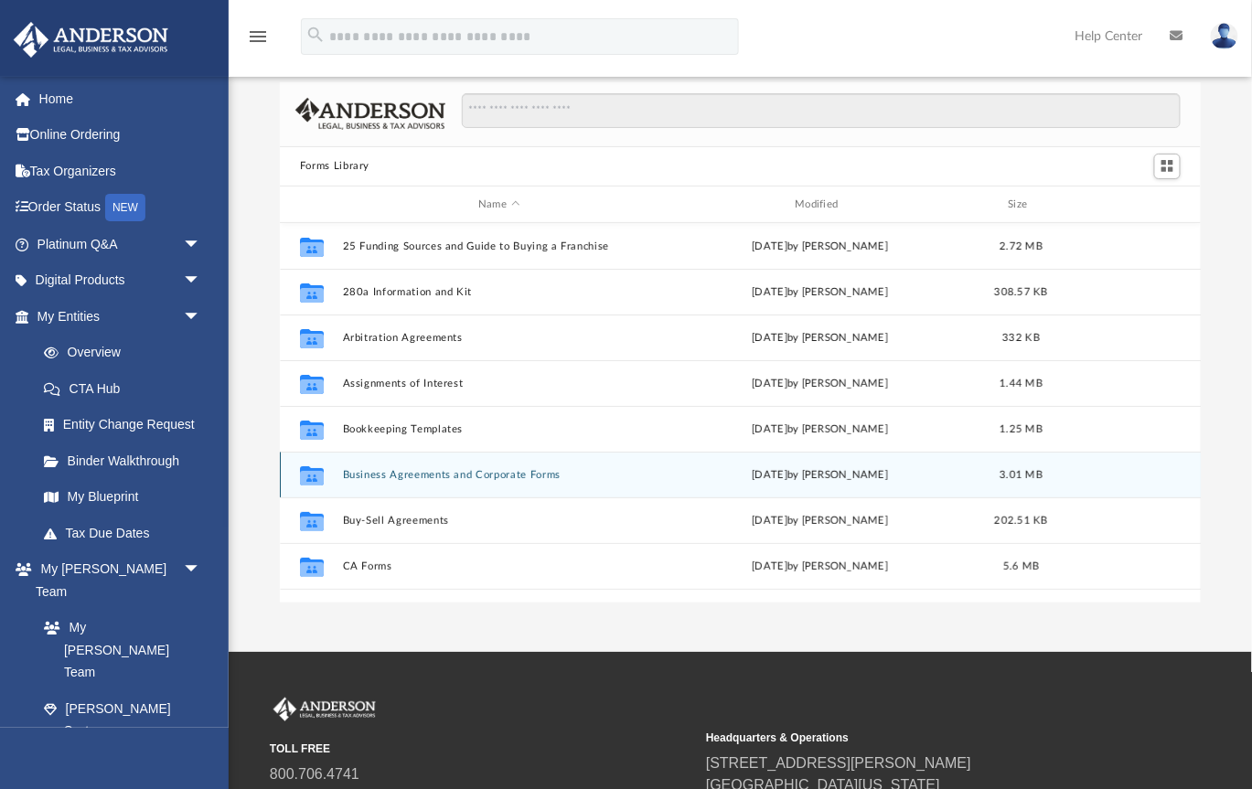
scroll to position [25, 0]
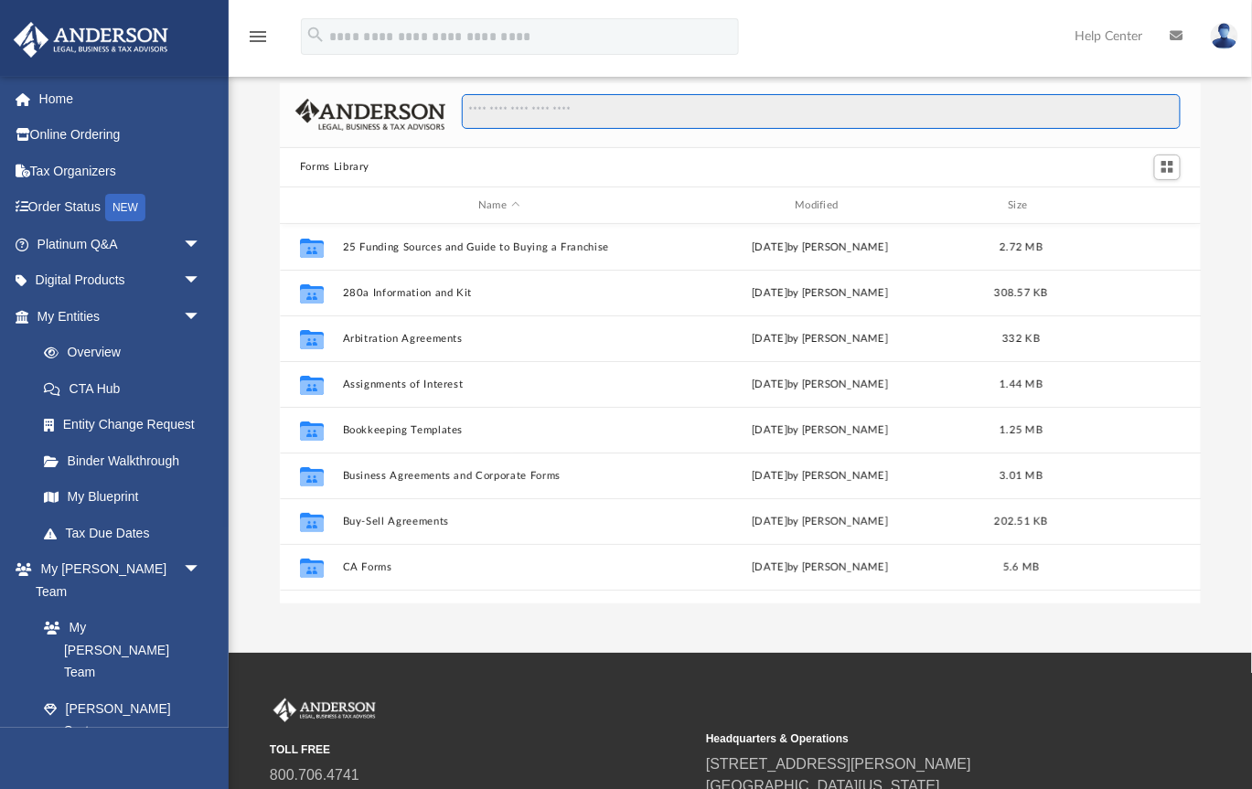
click at [764, 112] on input "Search files and folders" at bounding box center [821, 111] width 719 height 35
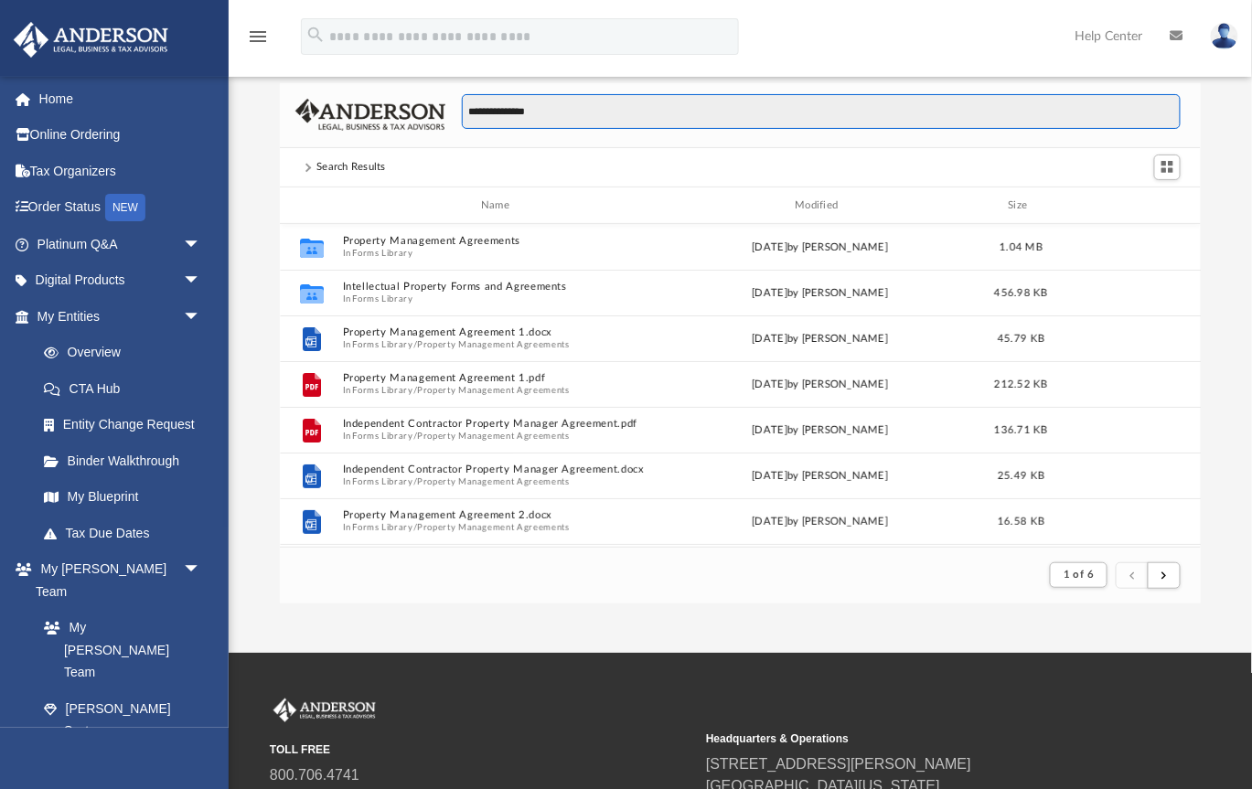
scroll to position [359, 921]
type input "**********"
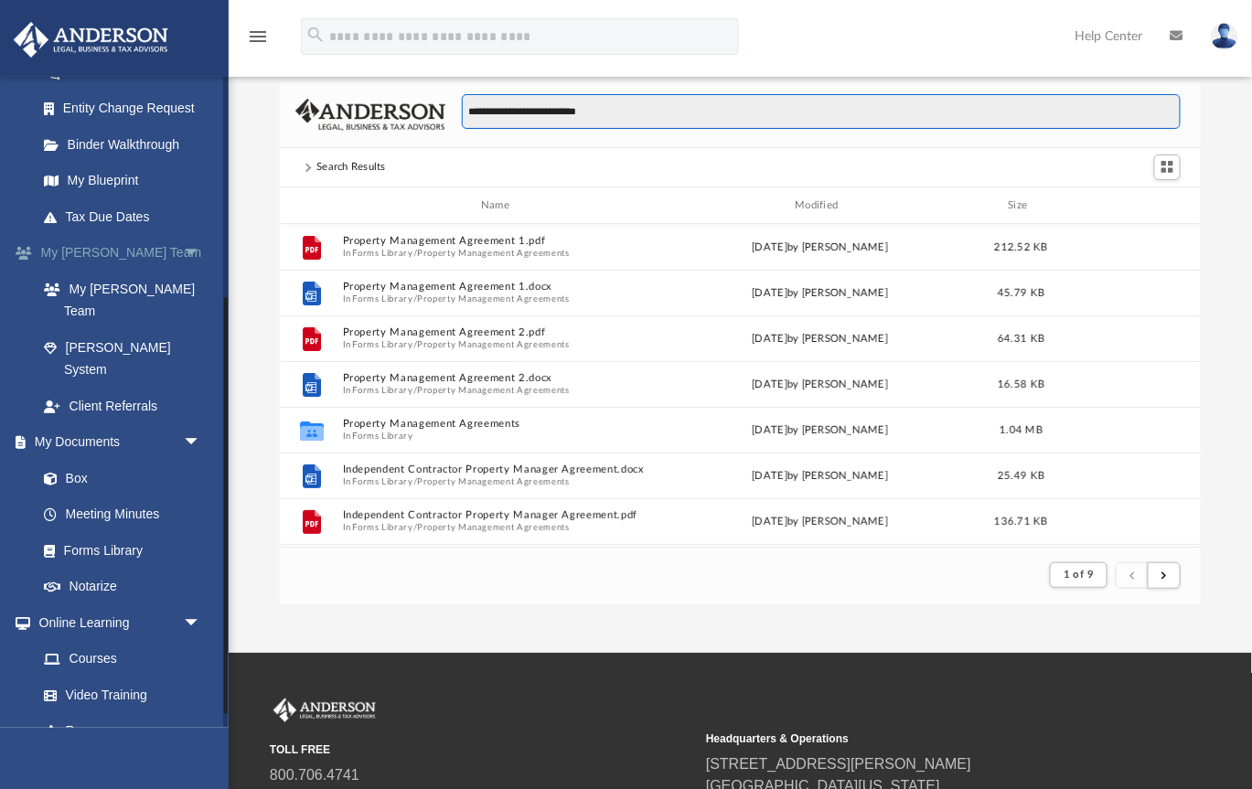
scroll to position [369, 0]
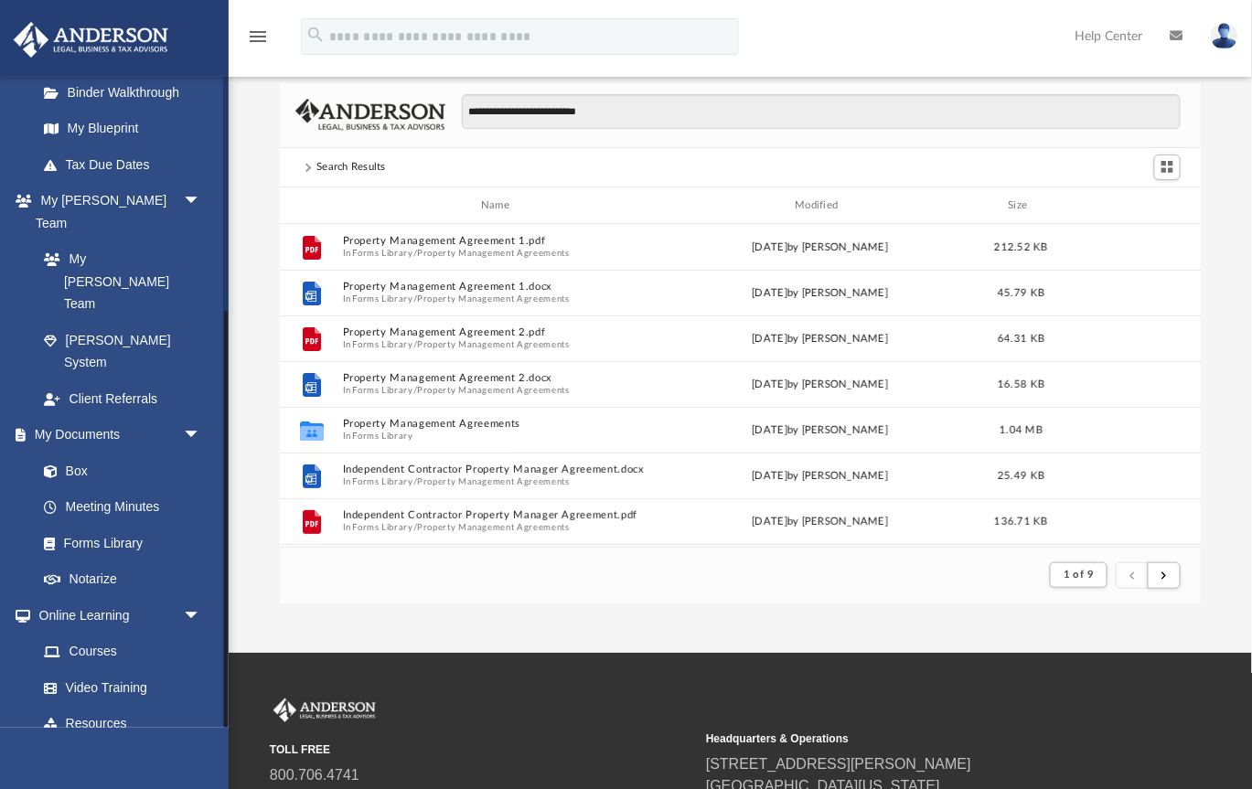
click at [192, 742] on span "arrow_drop_down" at bounding box center [201, 760] width 37 height 37
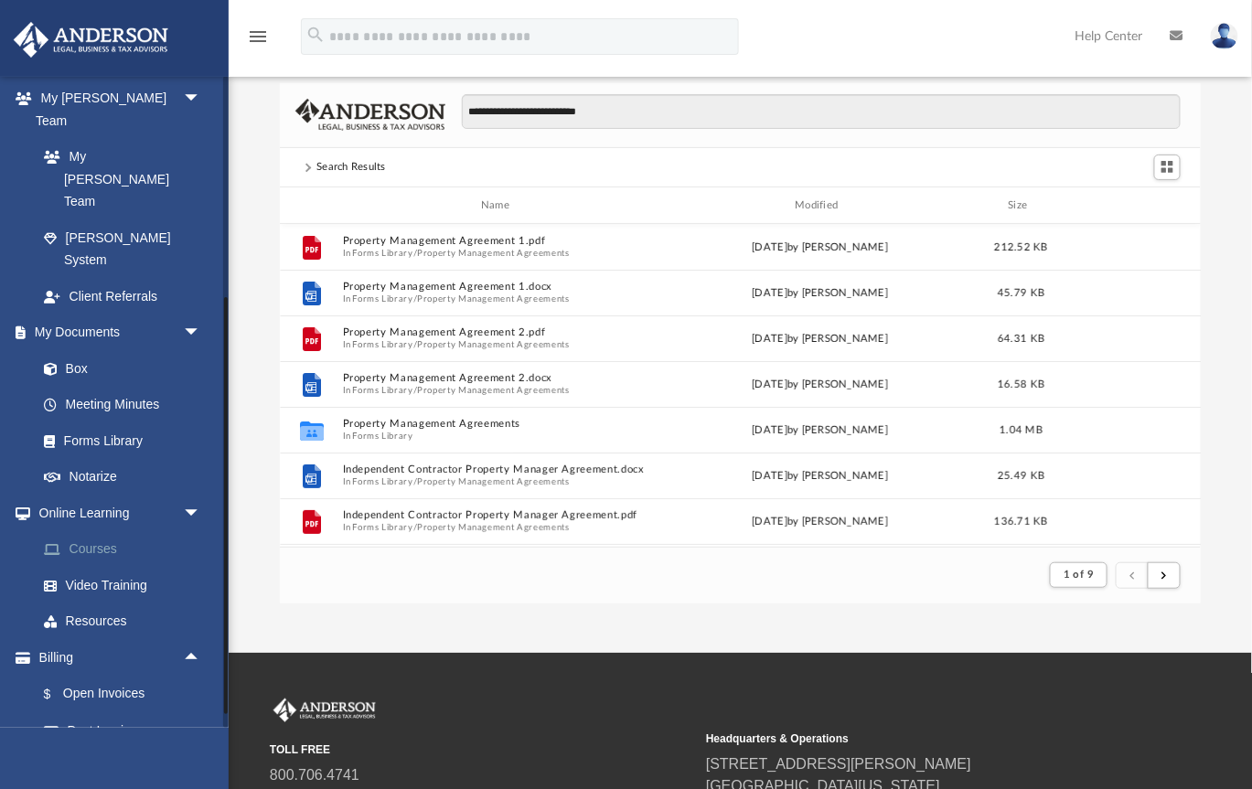
scroll to position [477, 0]
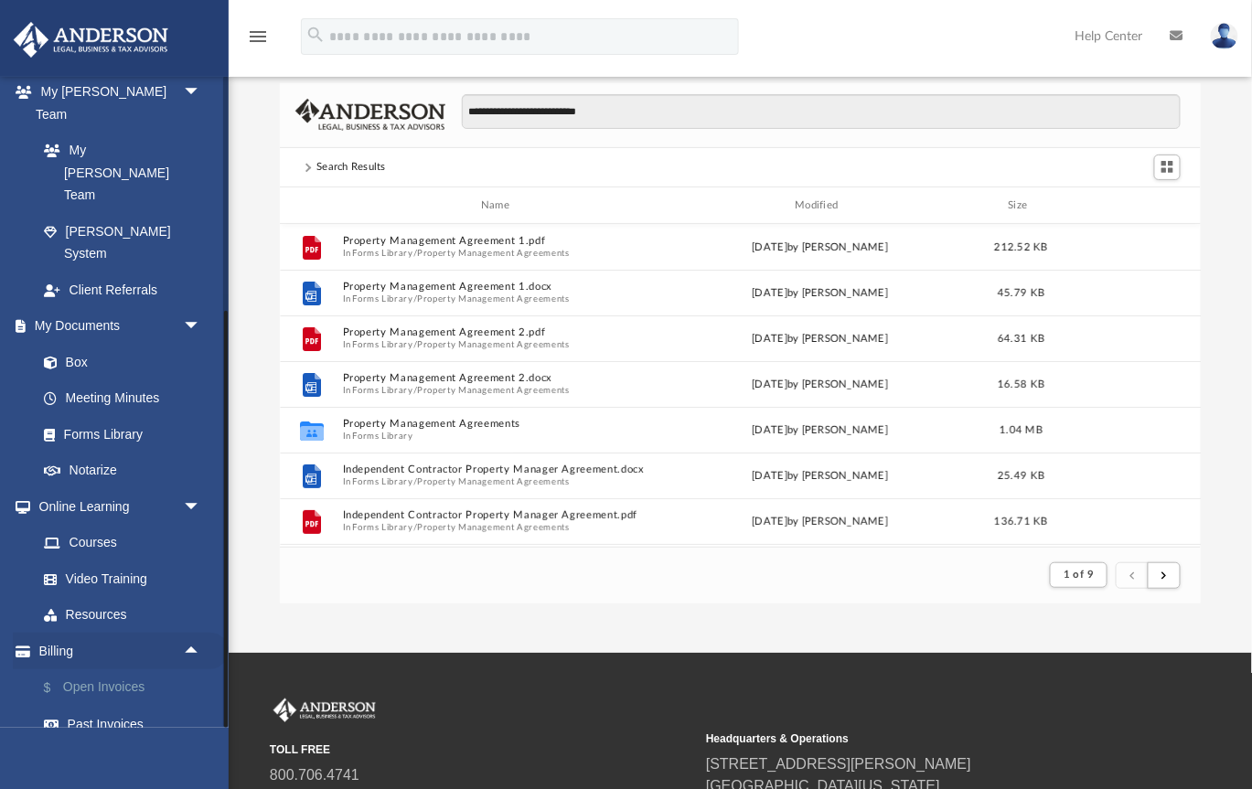
click at [130, 669] on link "$ Open Invoices" at bounding box center [127, 687] width 203 height 37
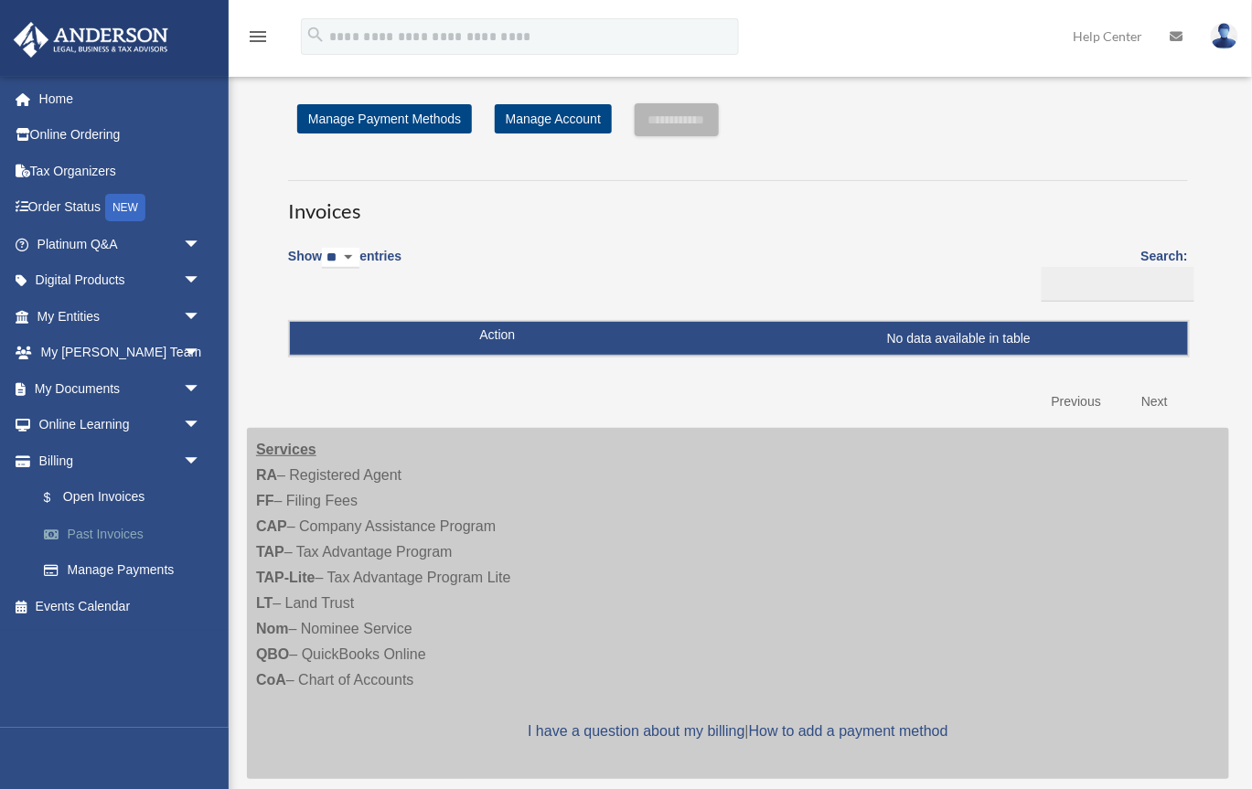
click at [129, 533] on link "Past Invoices" at bounding box center [127, 534] width 203 height 37
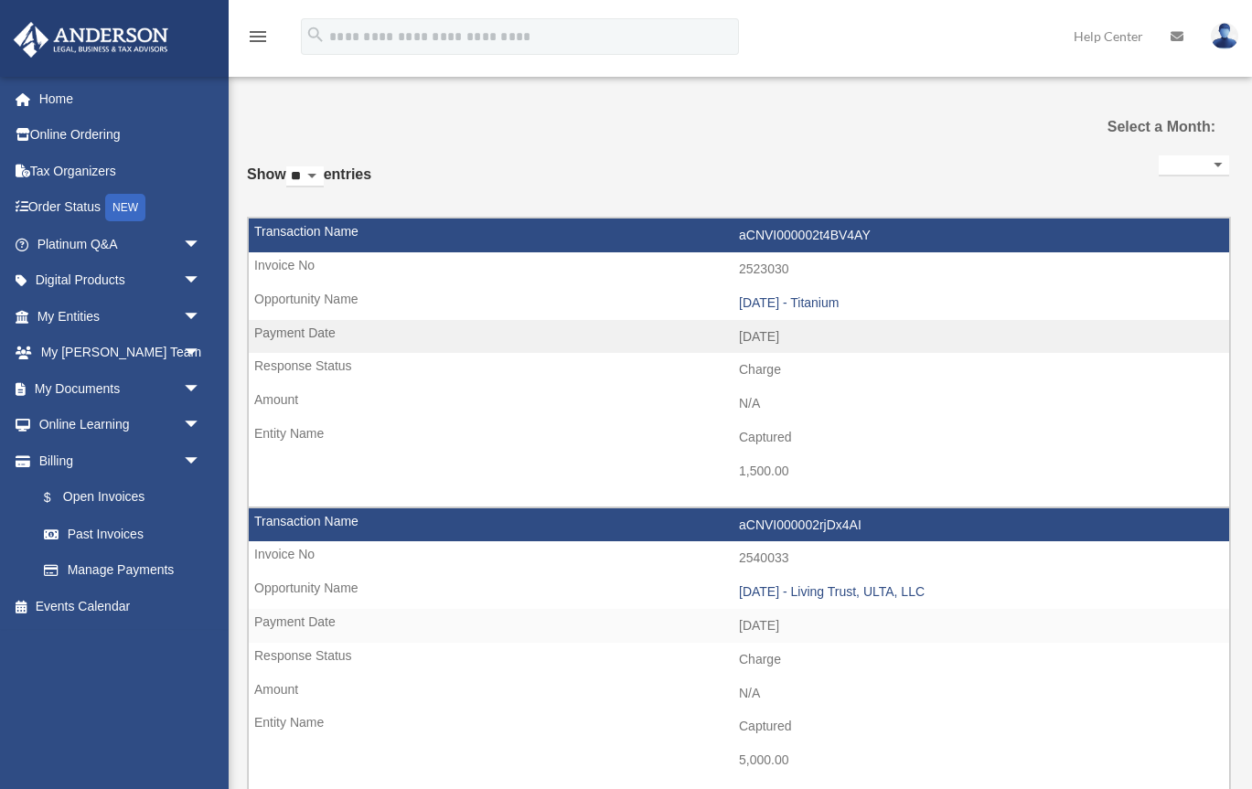
select select
click at [134, 495] on link "$ Open Invoices" at bounding box center [127, 497] width 203 height 37
